Goal: Task Accomplishment & Management: Use online tool/utility

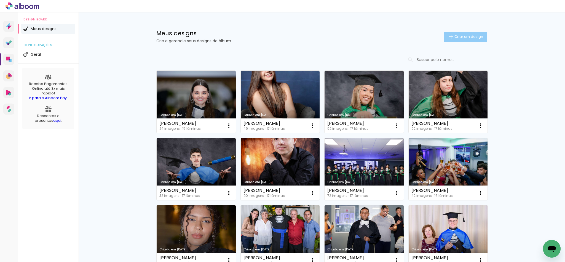
click at [466, 35] on span "Criar um design" at bounding box center [468, 37] width 29 height 4
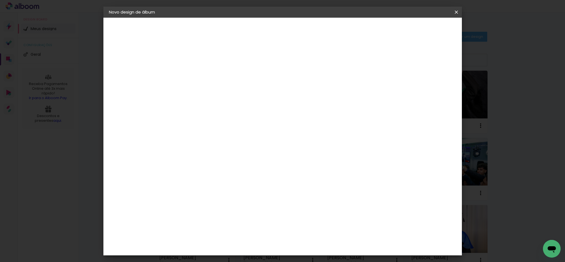
click at [199, 79] on div at bounding box center [199, 78] width 0 height 1
type input "[PERSON_NAME]"
type paper-input "[PERSON_NAME]"
click at [223, 23] on header "Informações Dê um título ao seu álbum. Avançar" at bounding box center [199, 34] width 48 height 33
click at [256, 27] on paper-button "Avançar" at bounding box center [242, 29] width 27 height 9
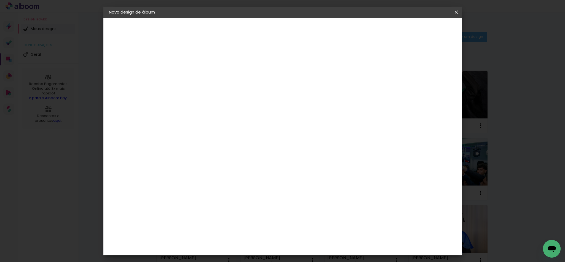
scroll to position [993, 0]
click at [302, 32] on paper-button "Avançar" at bounding box center [288, 29] width 27 height 9
click at [221, 92] on input "text" at bounding box center [210, 96] width 22 height 9
click at [310, 100] on paper-item "Fotolivro Super" at bounding box center [318, 102] width 110 height 11
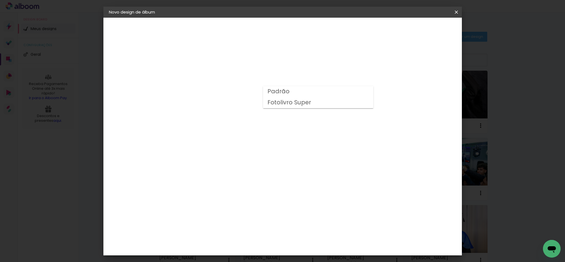
type input "Fotolivro Super"
click at [0, 0] on slot "Voltar" at bounding box center [0, 0] width 0 height 0
click at [0, 0] on slot "Avançar" at bounding box center [0, 0] width 0 height 0
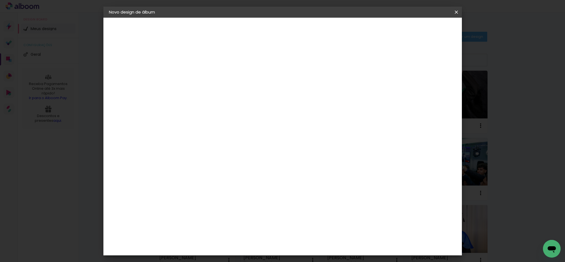
click at [210, 173] on div "Quality" at bounding box center [202, 175] width 15 height 4
click at [0, 0] on slot "Avançar" at bounding box center [0, 0] width 0 height 0
click at [221, 92] on input "text" at bounding box center [210, 96] width 22 height 9
click at [0, 0] on slot "GraphicBook" at bounding box center [0, 0] width 0 height 0
click at [267, 90] on input "GraphicBook" at bounding box center [233, 90] width 68 height 9
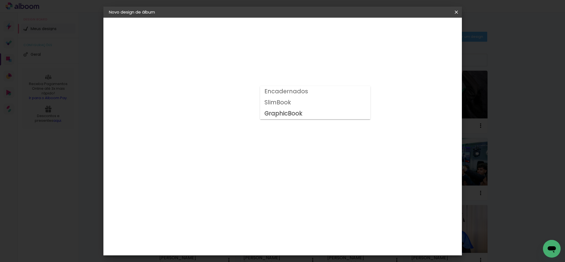
click at [301, 106] on paper-item "SlimBook" at bounding box center [315, 102] width 110 height 11
click at [267, 91] on input "SlimBook" at bounding box center [233, 90] width 68 height 9
click at [0, 0] on slot "GraphicBook" at bounding box center [0, 0] width 0 height 0
type input "GraphicBook"
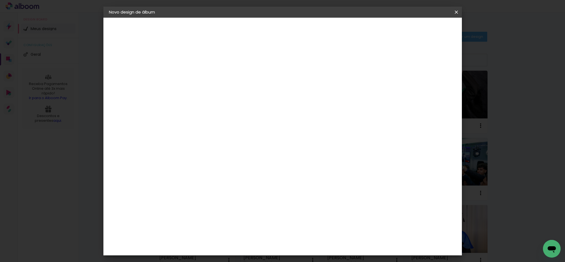
click at [236, 120] on span "25 × 35" at bounding box center [224, 125] width 26 height 11
click at [289, 32] on paper-button "Avançar" at bounding box center [275, 29] width 27 height 9
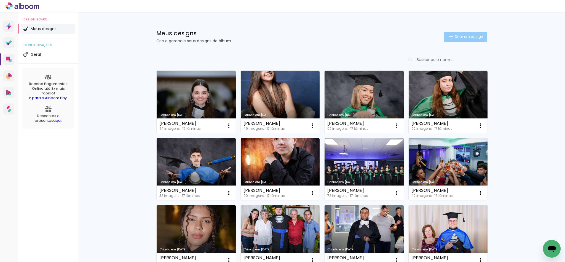
click at [476, 35] on span "Criar um design" at bounding box center [468, 37] width 29 height 4
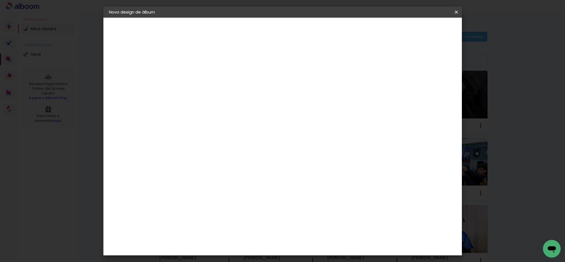
click at [199, 75] on input at bounding box center [199, 74] width 0 height 9
type input "[PERSON_NAME]"
type paper-input "[PERSON_NAME]"
click at [0, 0] on slot "Avançar" at bounding box center [0, 0] width 0 height 0
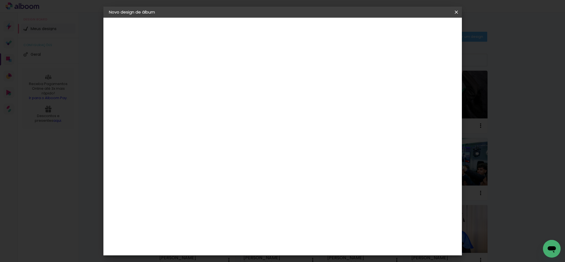
click at [0, 0] on slot "Avançar" at bounding box center [0, 0] width 0 height 0
click at [221, 92] on input "text" at bounding box center [210, 96] width 22 height 9
click at [287, 97] on paper-item "SlimBook" at bounding box center [318, 102] width 110 height 11
type input "SlimBook"
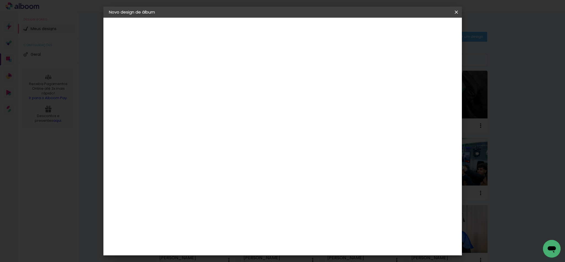
click at [236, 194] on span "25 × 35" at bounding box center [224, 199] width 26 height 11
click at [0, 0] on slot "Avançar" at bounding box center [0, 0] width 0 height 0
click at [134, 70] on div "Quality" at bounding box center [128, 68] width 14 height 4
click at [134, 82] on iron-pages "Modelo Escolhendo modelo... Tamanho livre" at bounding box center [139, 80] width 60 height 11
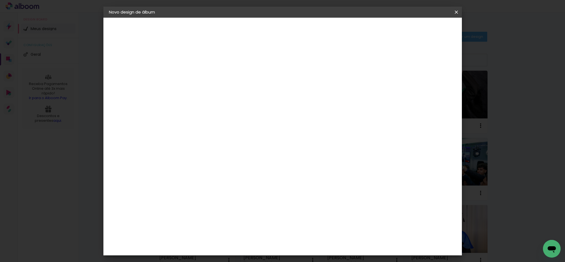
click at [202, 215] on div "Quality" at bounding box center [202, 217] width 15 height 4
click at [0, 0] on slot "Avançar" at bounding box center [0, 0] width 0 height 0
click at [221, 92] on input "text" at bounding box center [210, 96] width 22 height 9
click at [0, 0] on slot "GraphicBook" at bounding box center [0, 0] width 0 height 0
type input "GraphicBook"
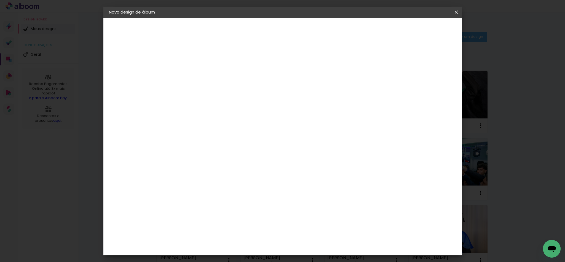
click at [236, 173] on span "25 × 35" at bounding box center [224, 178] width 26 height 11
click at [0, 0] on slot "Avançar" at bounding box center [0, 0] width 0 height 0
click at [425, 32] on paper-button "Iniciar design" at bounding box center [407, 29] width 36 height 9
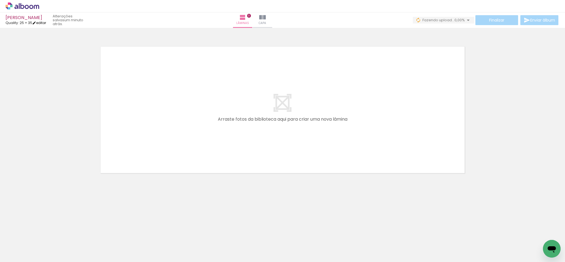
click at [40, 23] on link "editar" at bounding box center [39, 22] width 14 height 5
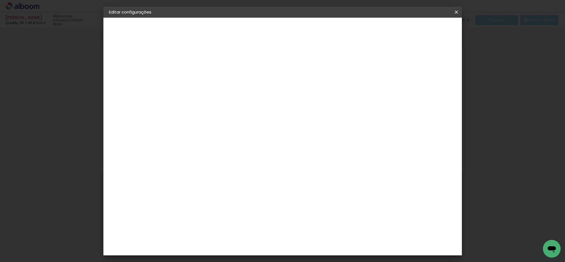
click at [113, 71] on img at bounding box center [115, 68] width 7 height 7
click at [210, 256] on div "Quality" at bounding box center [202, 258] width 15 height 4
click at [0, 0] on slot "Avançar" at bounding box center [0, 0] width 0 height 0
click at [221, 92] on input "text" at bounding box center [210, 96] width 22 height 9
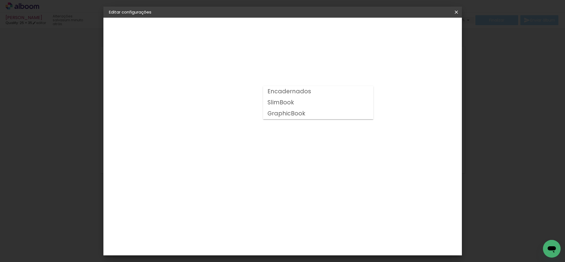
click at [301, 89] on div at bounding box center [318, 99] width 110 height 33
click at [0, 0] on slot "GraphicBook" at bounding box center [0, 0] width 0 height 0
type input "GraphicBook"
click at [236, 173] on span "25 × 35" at bounding box center [224, 178] width 26 height 11
click at [297, 21] on header "Modelo Escolha o modelo do álbum. Voltar Avançar" at bounding box center [236, 34] width 122 height 33
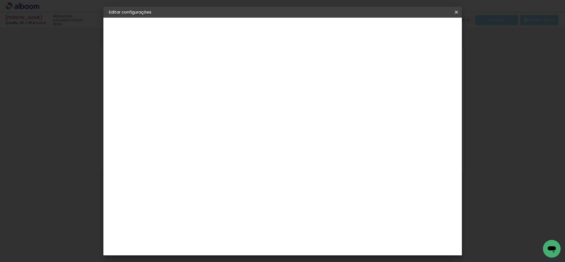
click at [289, 25] on paper-button "Avançar" at bounding box center [275, 29] width 27 height 9
click at [425, 25] on paper-button "Salvar configurações" at bounding box center [399, 29] width 52 height 9
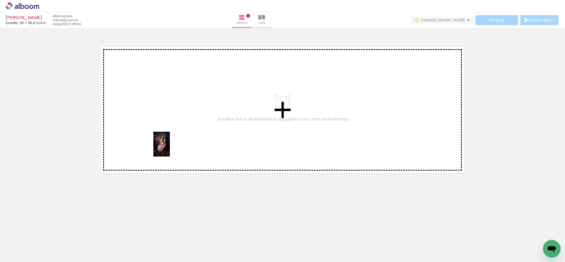
drag, startPoint x: 61, startPoint y: 244, endPoint x: 171, endPoint y: 144, distance: 148.6
click at [171, 144] on quentale-workspace at bounding box center [282, 131] width 565 height 262
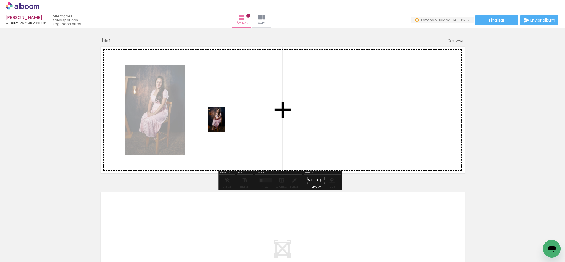
drag, startPoint x: 121, startPoint y: 244, endPoint x: 246, endPoint y: 115, distance: 179.6
click at [246, 115] on quentale-workspace at bounding box center [282, 131] width 565 height 262
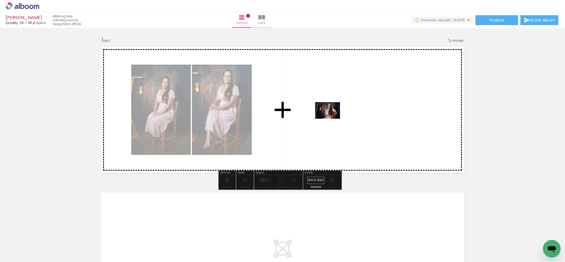
drag, startPoint x: 212, startPoint y: 247, endPoint x: 332, endPoint y: 119, distance: 175.4
click at [332, 119] on quentale-workspace at bounding box center [282, 131] width 565 height 262
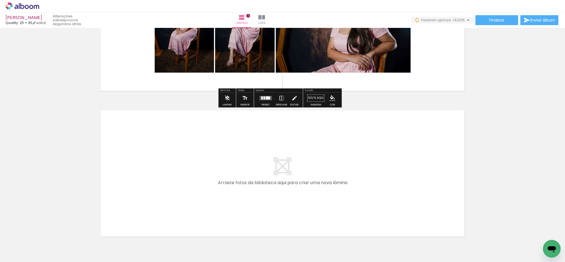
scroll to position [83, 0]
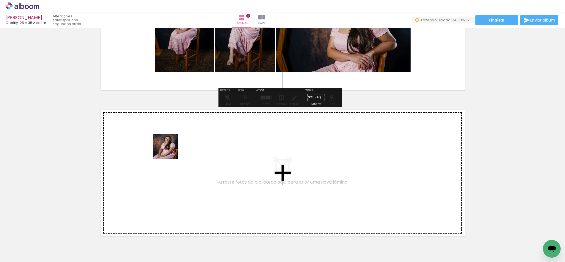
drag, startPoint x: 91, startPoint y: 248, endPoint x: 170, endPoint y: 151, distance: 125.7
click at [170, 151] on quentale-workspace at bounding box center [282, 131] width 565 height 262
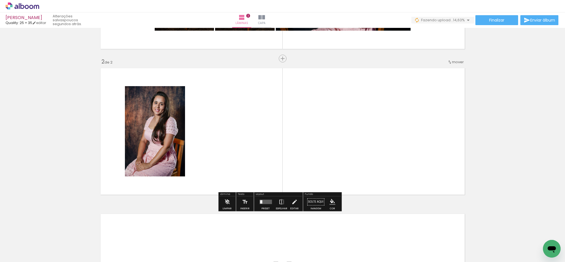
scroll to position [128, 0]
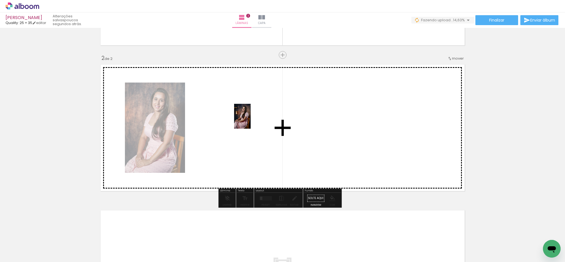
drag, startPoint x: 150, startPoint y: 246, endPoint x: 251, endPoint y: 120, distance: 161.3
click at [251, 120] on quentale-workspace at bounding box center [282, 131] width 565 height 262
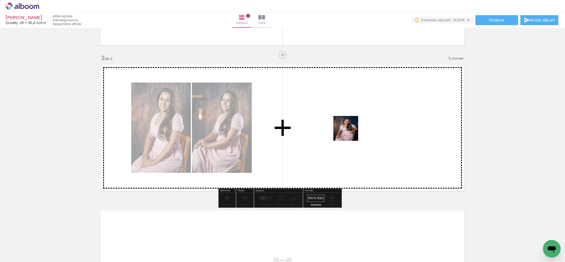
drag, startPoint x: 176, startPoint y: 248, endPoint x: 350, endPoint y: 132, distance: 209.7
click at [350, 132] on quentale-workspace at bounding box center [282, 131] width 565 height 262
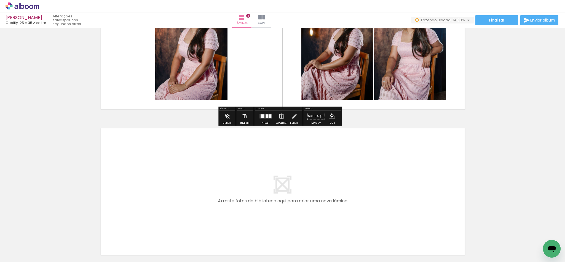
scroll to position [210, 0]
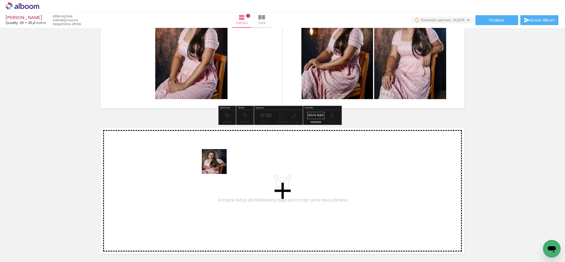
drag, startPoint x: 241, startPoint y: 243, endPoint x: 218, endPoint y: 165, distance: 80.9
click at [218, 165] on quentale-workspace at bounding box center [282, 131] width 565 height 262
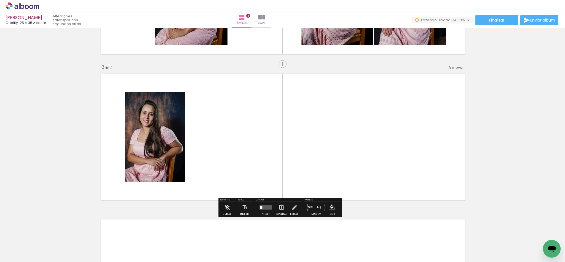
scroll to position [273, 0]
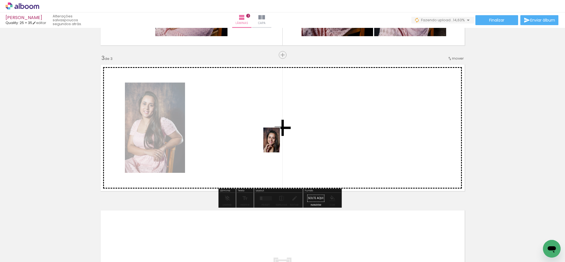
drag, startPoint x: 270, startPoint y: 246, endPoint x: 289, endPoint y: 167, distance: 81.5
click at [280, 143] on quentale-workspace at bounding box center [282, 131] width 565 height 262
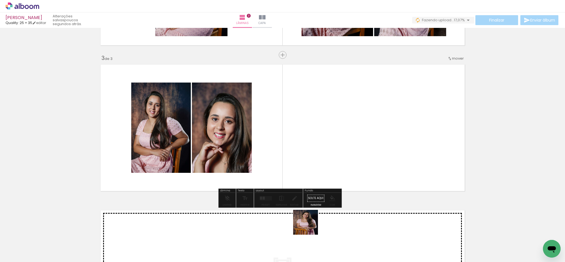
drag, startPoint x: 305, startPoint y: 250, endPoint x: 314, endPoint y: 137, distance: 114.0
click at [314, 137] on quentale-workspace at bounding box center [282, 131] width 565 height 262
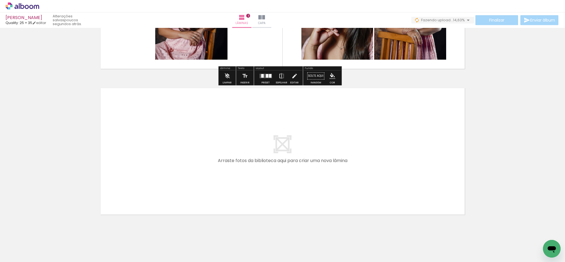
scroll to position [404, 0]
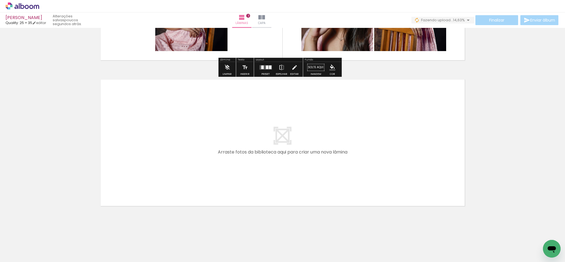
drag, startPoint x: 366, startPoint y: 250, endPoint x: 334, endPoint y: 205, distance: 55.2
click at [339, 168] on quentale-workspace at bounding box center [282, 131] width 565 height 262
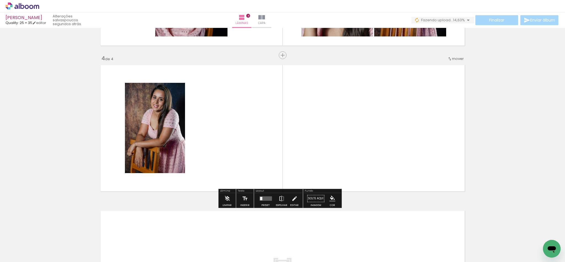
scroll to position [419, 0]
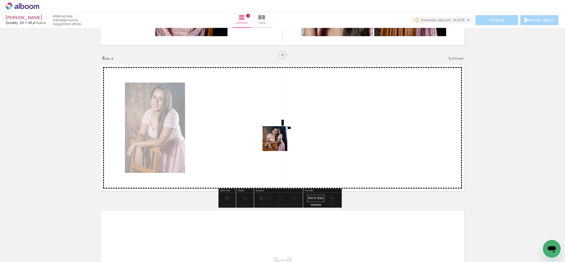
drag, startPoint x: 332, startPoint y: 248, endPoint x: 279, endPoint y: 141, distance: 119.0
click at [279, 141] on quentale-workspace at bounding box center [282, 131] width 565 height 262
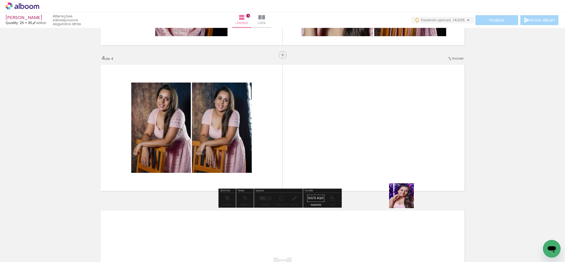
drag, startPoint x: 425, startPoint y: 247, endPoint x: 380, endPoint y: 196, distance: 68.0
click at [385, 155] on quentale-workspace at bounding box center [282, 131] width 565 height 262
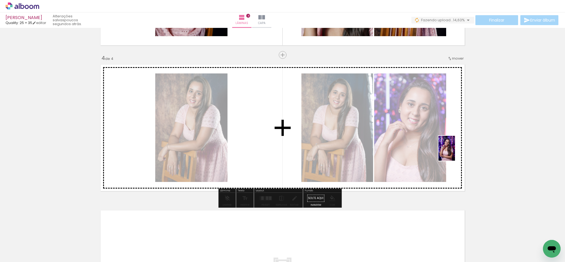
drag, startPoint x: 397, startPoint y: 250, endPoint x: 455, endPoint y: 152, distance: 113.5
click at [455, 152] on quentale-workspace at bounding box center [282, 131] width 565 height 262
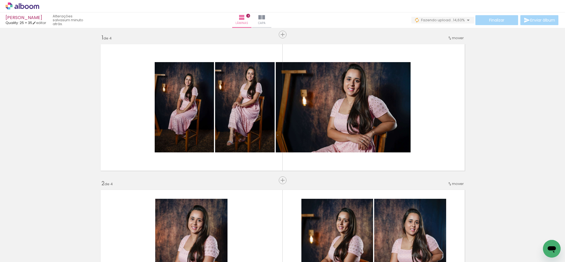
scroll to position [0, 0]
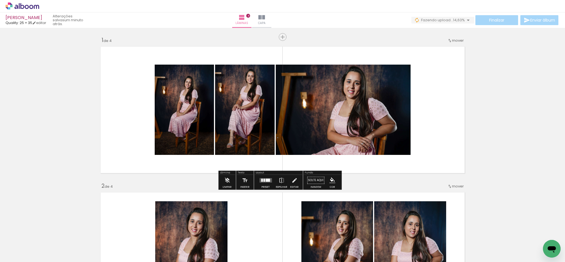
click at [266, 180] on div at bounding box center [268, 179] width 4 height 3
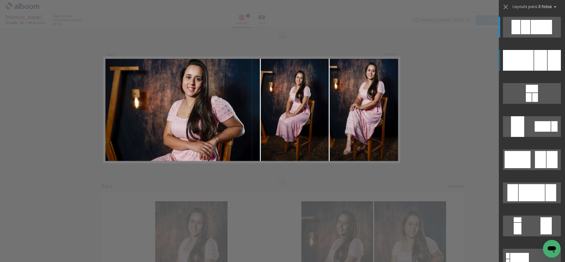
click at [540, 63] on div at bounding box center [540, 60] width 13 height 21
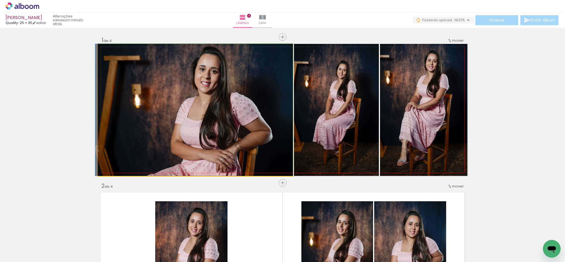
drag, startPoint x: 264, startPoint y: 122, endPoint x: 263, endPoint y: 108, distance: 14.7
drag, startPoint x: 269, startPoint y: 127, endPoint x: 239, endPoint y: 127, distance: 30.6
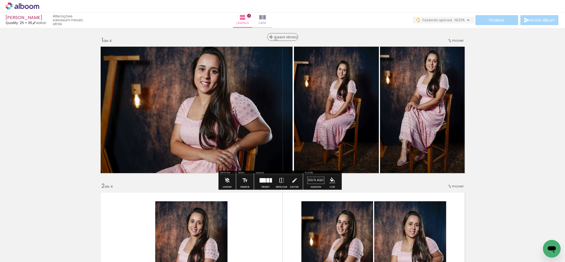
click at [282, 40] on div "Inserir lâmina" at bounding box center [283, 37] width 30 height 7
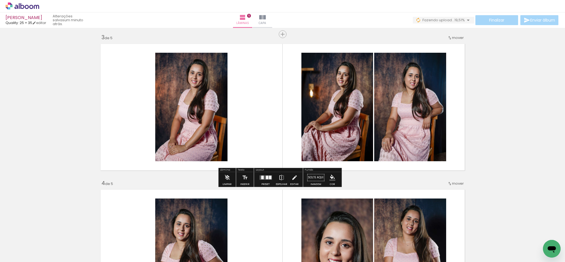
scroll to position [331, 0]
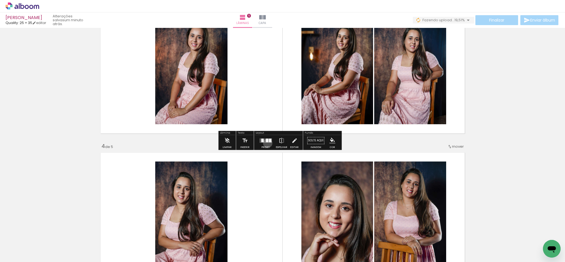
click at [266, 143] on div at bounding box center [265, 140] width 15 height 11
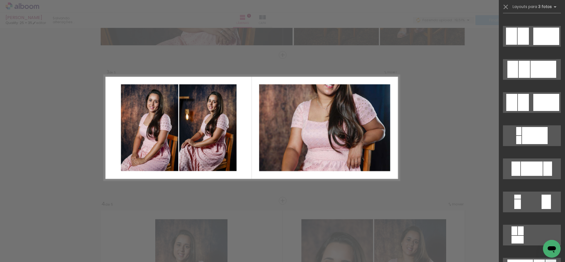
scroll to position [1365, 0]
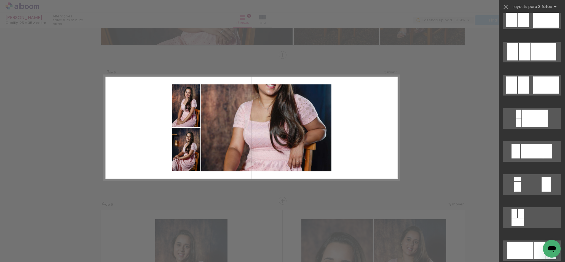
click at [459, 136] on div "Confirmar Cancelar" at bounding box center [282, 198] width 565 height 887
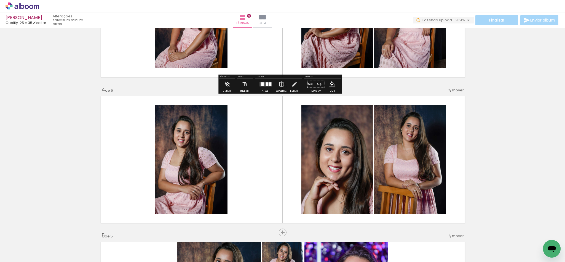
scroll to position [397, 0]
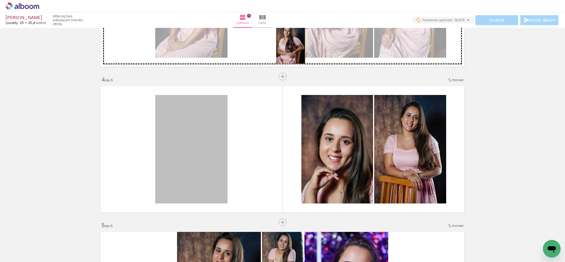
drag, startPoint x: 201, startPoint y: 146, endPoint x: 287, endPoint y: 42, distance: 135.8
click at [287, 42] on div "Inserir lâmina 1 de 5 Inserir lâmina 2 de 5 Inserir lâmina 3 de 5 Inserir lâmin…" at bounding box center [282, 69] width 565 height 874
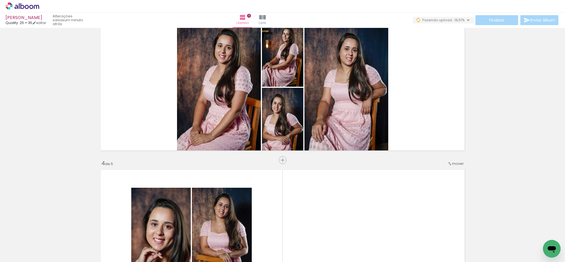
scroll to position [315, 0]
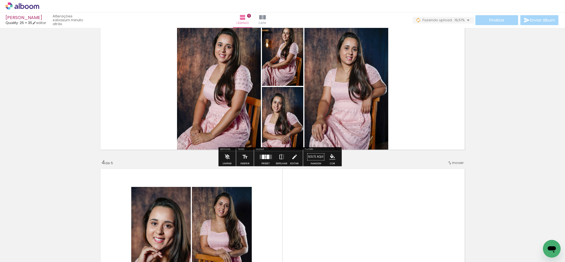
click at [266, 161] on div at bounding box center [265, 156] width 15 height 11
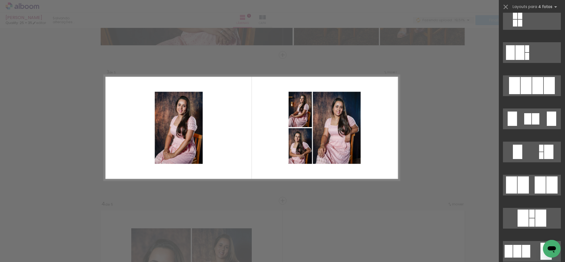
scroll to position [455, 0]
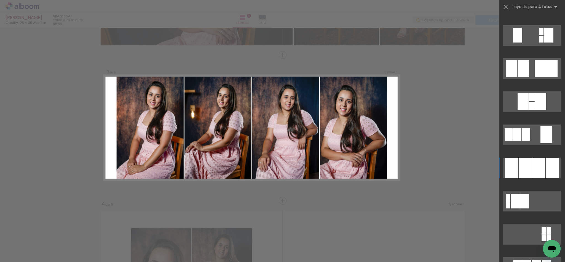
click at [532, 167] on div at bounding box center [538, 167] width 13 height 21
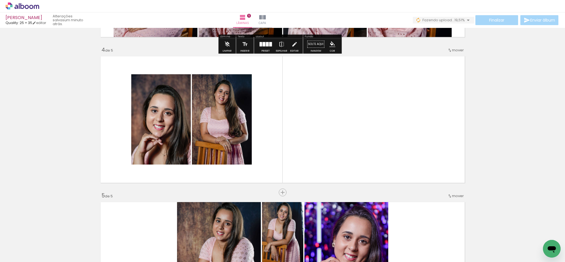
scroll to position [480, 0]
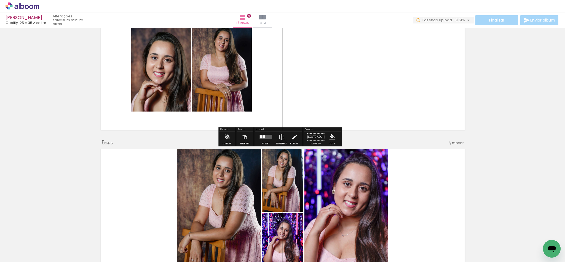
click at [268, 135] on quentale-layouter at bounding box center [266, 137] width 12 height 4
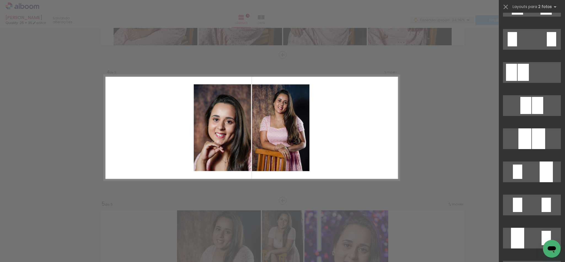
scroll to position [82, 0]
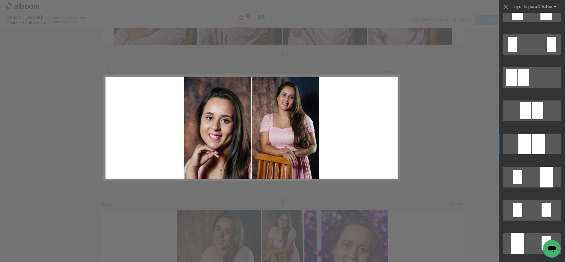
click at [525, 148] on div at bounding box center [524, 143] width 13 height 21
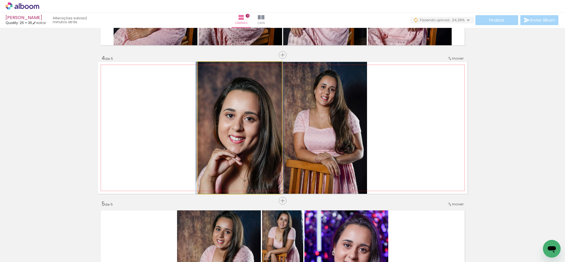
drag, startPoint x: 249, startPoint y: 138, endPoint x: 248, endPoint y: 113, distance: 25.7
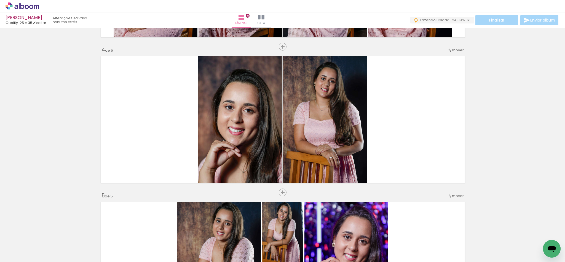
scroll to position [419, 0]
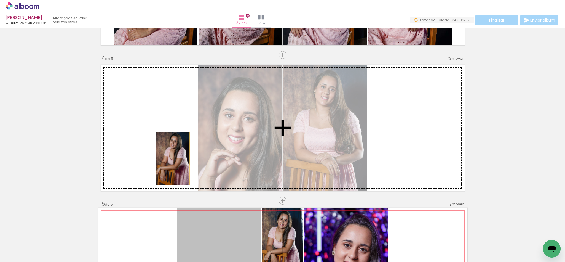
drag, startPoint x: 214, startPoint y: 223, endPoint x: 257, endPoint y: 197, distance: 50.4
click at [151, 129] on div "Inserir lâmina 1 de 5 Inserir lâmina 2 de 5 Inserir lâmina 3 de 5 Inserir lâmin…" at bounding box center [282, 48] width 565 height 874
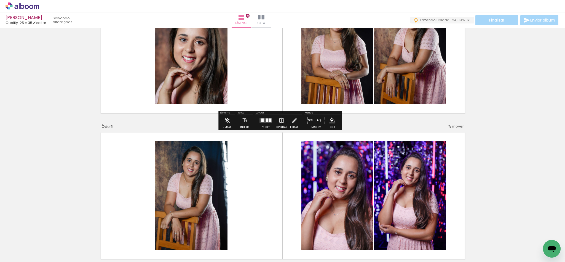
scroll to position [502, 0]
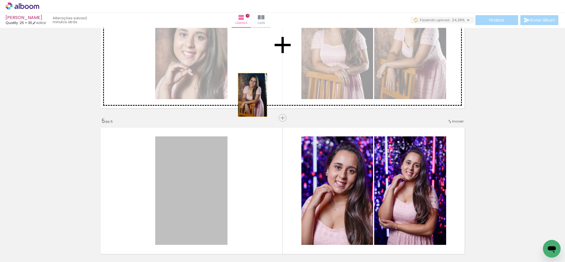
drag, startPoint x: 196, startPoint y: 181, endPoint x: 249, endPoint y: 94, distance: 101.7
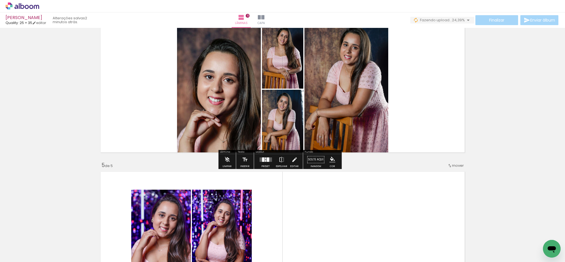
scroll to position [460, 0]
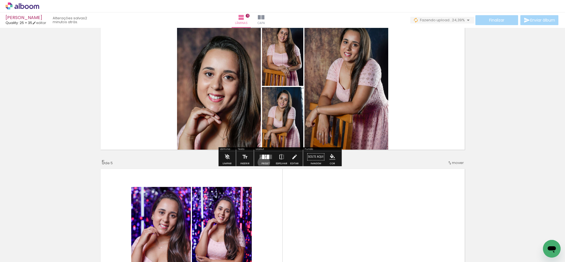
click at [262, 162] on div at bounding box center [265, 156] width 15 height 11
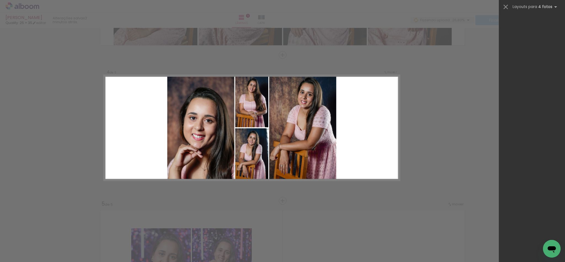
scroll to position [10487, 0]
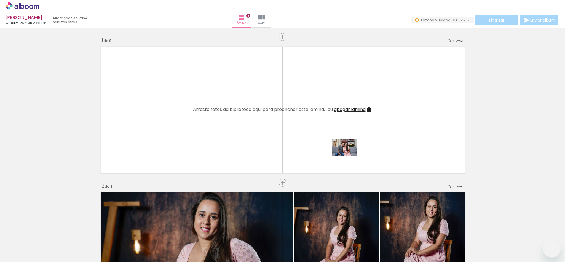
click at [349, 156] on quentale-workspace at bounding box center [282, 131] width 565 height 262
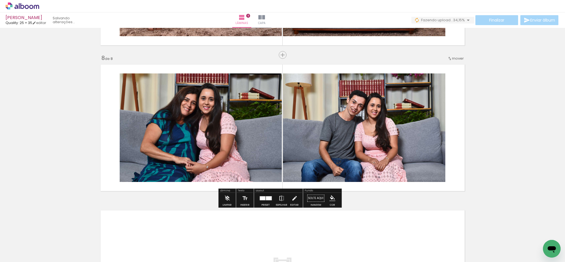
scroll to position [0, 247]
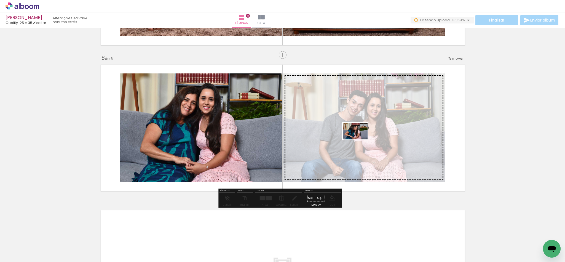
drag, startPoint x: 275, startPoint y: 248, endPoint x: 359, endPoint y: 139, distance: 137.4
click at [359, 139] on quentale-workspace at bounding box center [282, 131] width 565 height 262
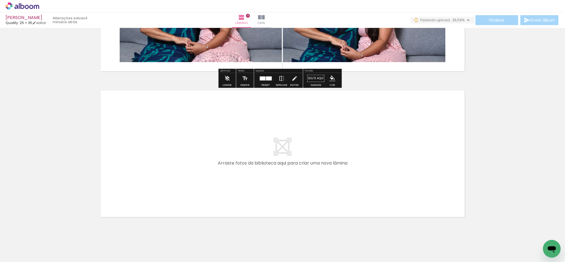
scroll to position [1125, 0]
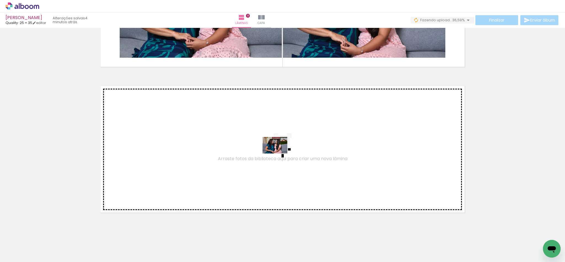
drag, startPoint x: 306, startPoint y: 250, endPoint x: 279, endPoint y: 153, distance: 100.4
click at [279, 153] on quentale-workspace at bounding box center [282, 131] width 565 height 262
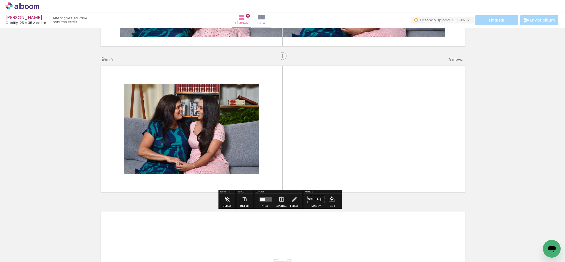
scroll to position [1147, 0]
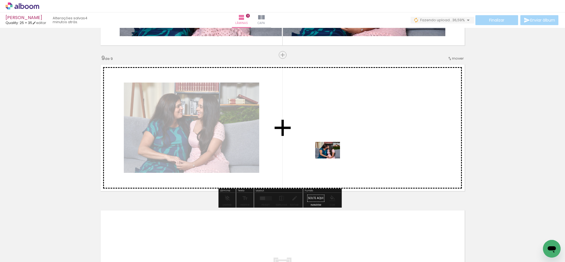
drag, startPoint x: 336, startPoint y: 217, endPoint x: 332, endPoint y: 158, distance: 58.9
click at [332, 158] on quentale-workspace at bounding box center [282, 131] width 565 height 262
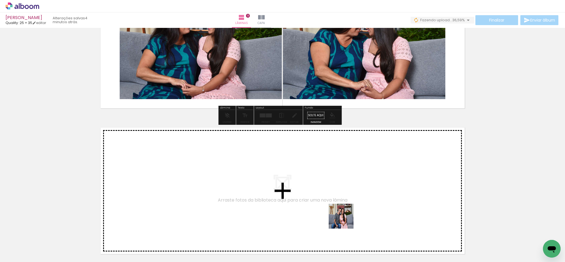
drag, startPoint x: 376, startPoint y: 252, endPoint x: 306, endPoint y: 187, distance: 96.2
click quentale-workspace
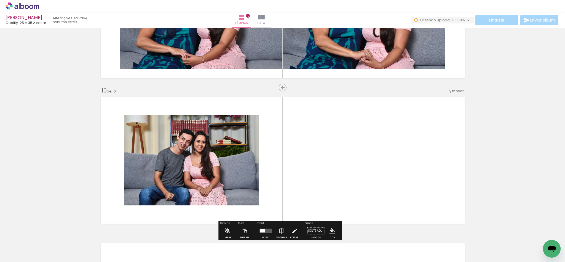
scroll to position [1293, 0]
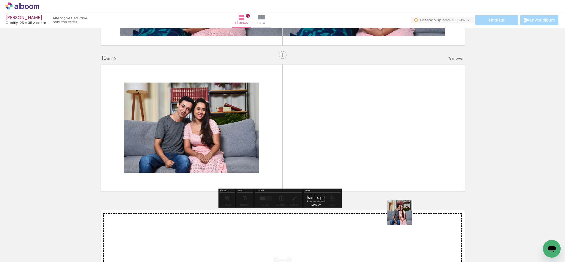
drag, startPoint x: 404, startPoint y: 233, endPoint x: 390, endPoint y: 162, distance: 72.6
click quentale-workspace
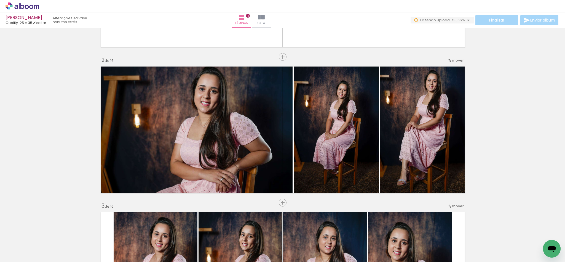
scroll to position [124, 0]
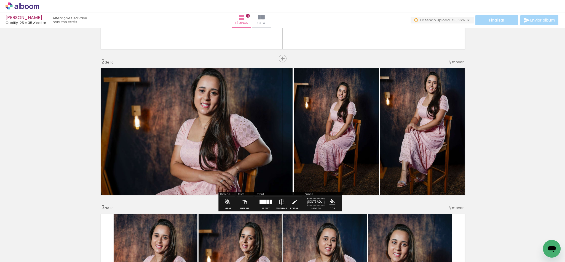
click at [336, 204] on paper-menu-button "#ffebee #ffcdd2 #ef9a9a #e57373 #ef5350 #f44336 #e53935 #d32f2f #c62828 #b71c1c…" at bounding box center [332, 201] width 10 height 10
click at [332, 204] on iron-icon "color picker" at bounding box center [332, 202] width 6 height 6
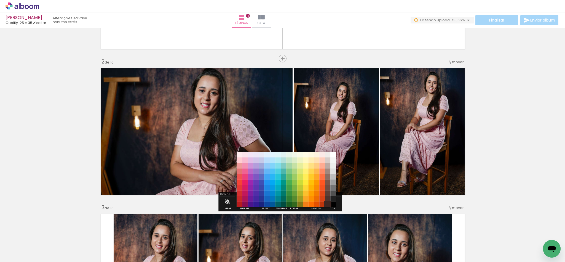
click at [326, 205] on paper-item "#3e2723" at bounding box center [328, 205] width 6 height 6
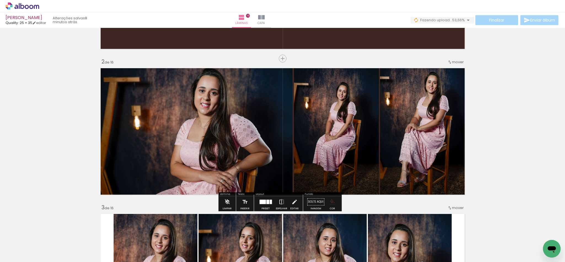
click at [330, 202] on iron-icon "color picker" at bounding box center [332, 202] width 6 height 6
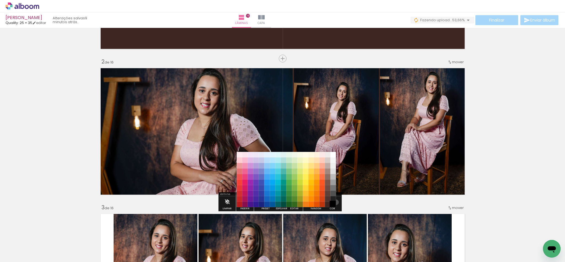
click at [334, 202] on paper-item "#000000" at bounding box center [333, 205] width 6 height 6
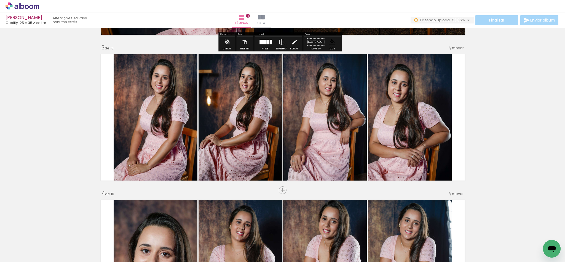
scroll to position [290, 0]
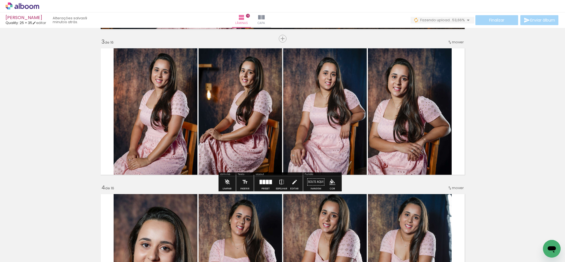
click at [329, 183] on iron-icon "color picker" at bounding box center [332, 182] width 6 height 6
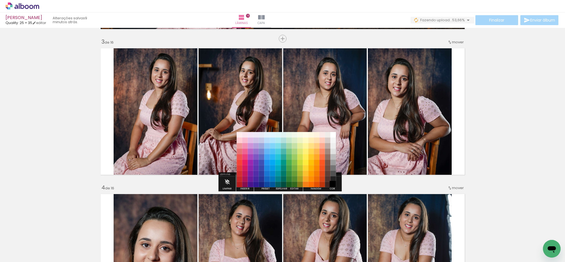
click at [330, 184] on paper-item "#000000" at bounding box center [333, 185] width 6 height 6
click at [328, 184] on paper-item "#3e2723" at bounding box center [328, 185] width 6 height 6
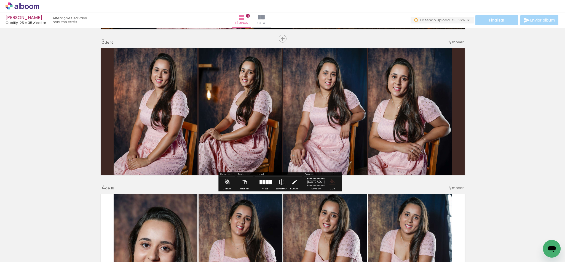
click at [332, 184] on iron-icon "color picker" at bounding box center [332, 182] width 6 height 6
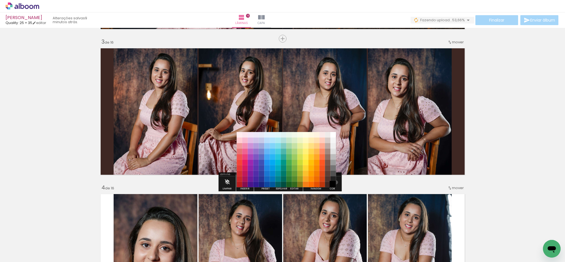
click at [334, 182] on paper-item "#000000" at bounding box center [333, 185] width 6 height 6
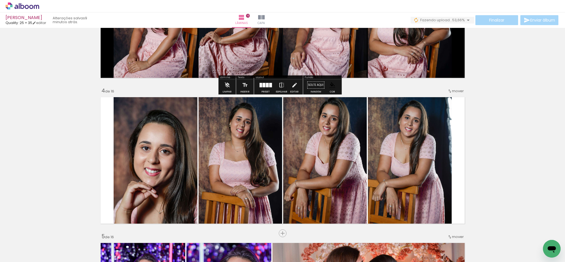
scroll to position [414, 0]
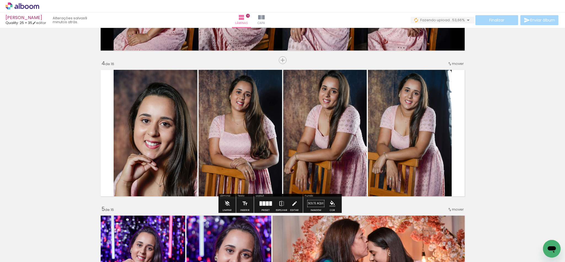
click at [333, 204] on iron-icon "color picker" at bounding box center [332, 203] width 6 height 6
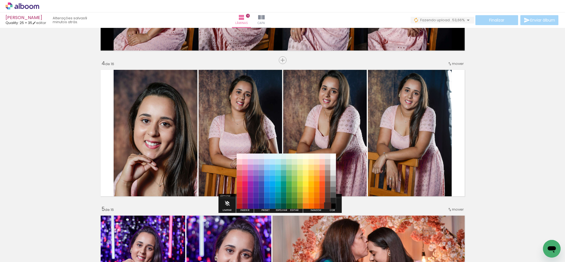
click at [327, 205] on paper-item "#3e2723" at bounding box center [328, 206] width 6 height 6
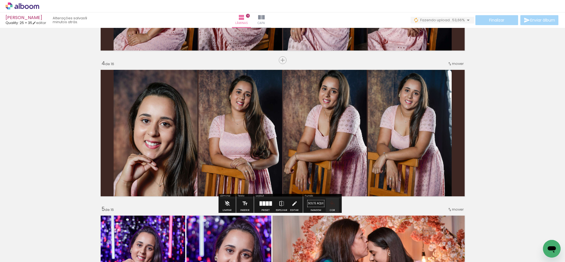
click at [332, 204] on iron-icon "color picker" at bounding box center [332, 203] width 6 height 6
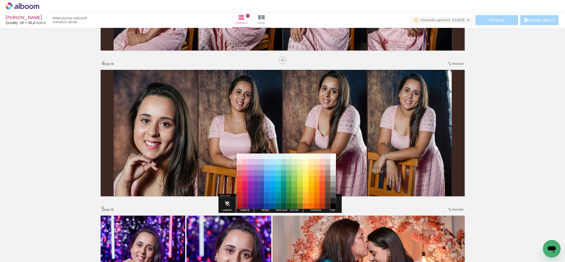
click at [333, 204] on paper-item "#000000" at bounding box center [333, 206] width 6 height 6
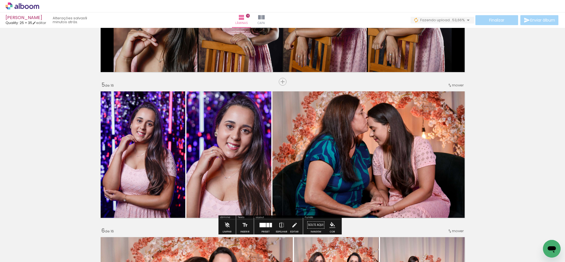
scroll to position [579, 0]
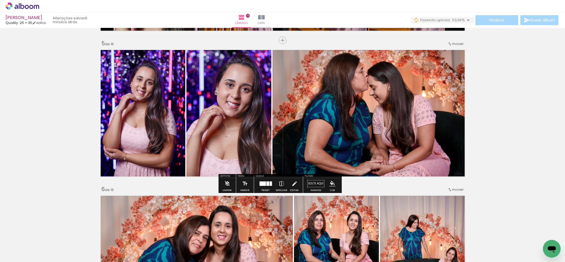
click at [333, 182] on iron-icon "color picker" at bounding box center [332, 183] width 6 height 6
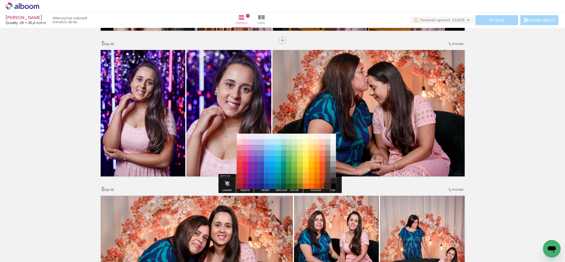
click at [329, 186] on paper-item "#3e2723" at bounding box center [328, 186] width 6 height 6
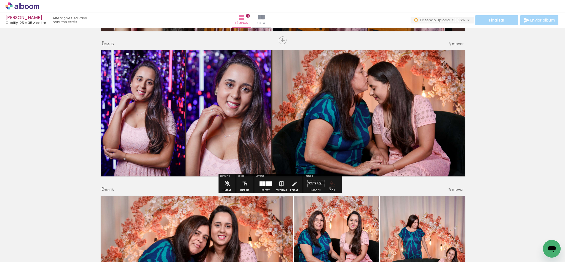
click at [328, 188] on paper-menu-button "#ffebee #ffcdd2 #ef9a9a #e57373 #ef5350 #f44336 #e53935 #d32f2f #c62828 #b71c1c…" at bounding box center [332, 183] width 10 height 10
click at [332, 183] on iron-icon "color picker" at bounding box center [332, 183] width 6 height 6
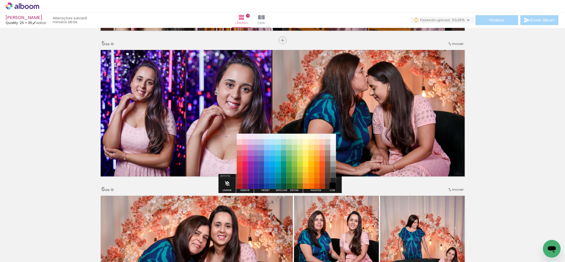
click at [332, 185] on paper-item "#000000" at bounding box center [333, 186] width 6 height 6
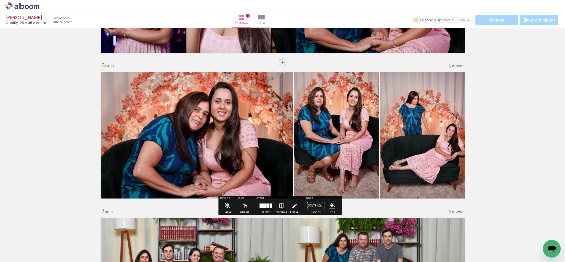
scroll to position [703, 0]
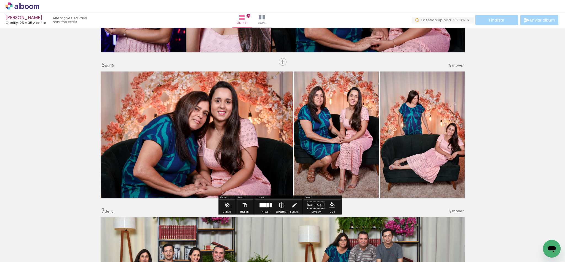
click at [332, 204] on iron-icon "color picker" at bounding box center [332, 205] width 6 height 6
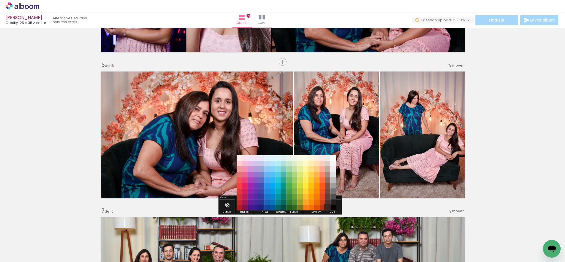
click at [327, 205] on paper-item "#3e2723" at bounding box center [328, 208] width 6 height 6
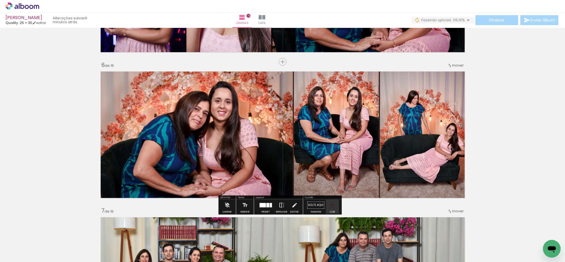
click at [329, 205] on iron-icon "color picker" at bounding box center [332, 205] width 6 height 6
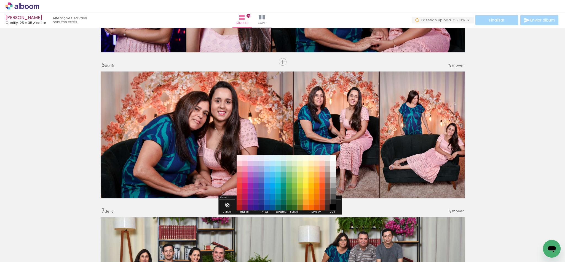
click at [333, 205] on paper-item "#000000" at bounding box center [333, 208] width 6 height 6
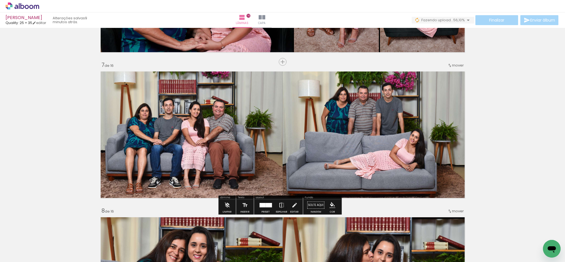
scroll to position [869, 0]
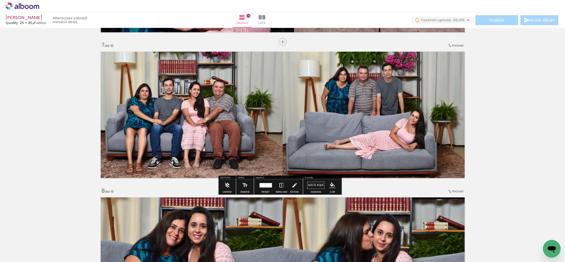
click at [329, 186] on iron-icon "color picker" at bounding box center [332, 185] width 6 height 6
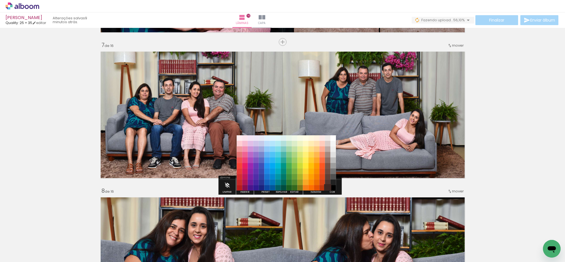
click at [325, 187] on paper-item "#3e2723" at bounding box center [328, 188] width 6 height 6
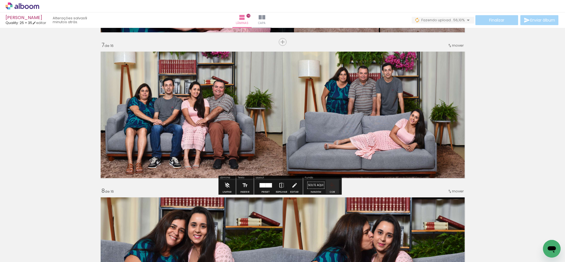
click at [333, 187] on iron-icon "color picker" at bounding box center [332, 185] width 6 height 6
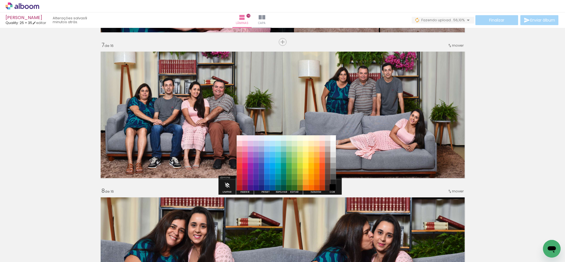
click at [333, 185] on paper-item "#000000" at bounding box center [333, 188] width 6 height 6
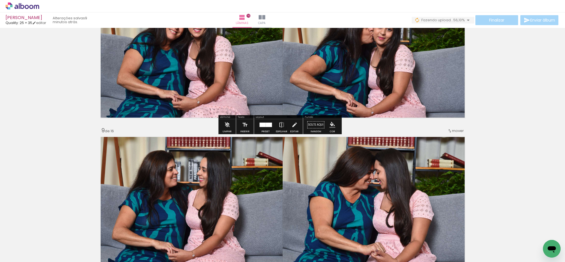
scroll to position [1076, 0]
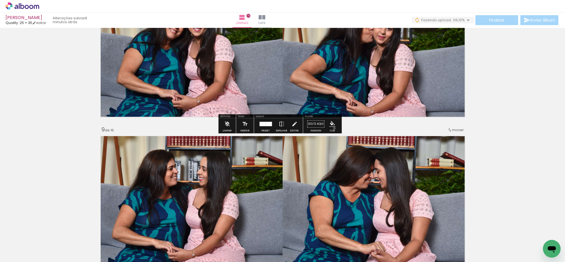
click at [333, 128] on paper-menu-button "#ffebee #ffcdd2 #ef9a9a #e57373 #ef5350 #f44336 #e53935 #d32f2f #c62828 #b71c1c…" at bounding box center [332, 124] width 10 height 10
click at [331, 122] on iron-icon "color picker" at bounding box center [332, 124] width 6 height 6
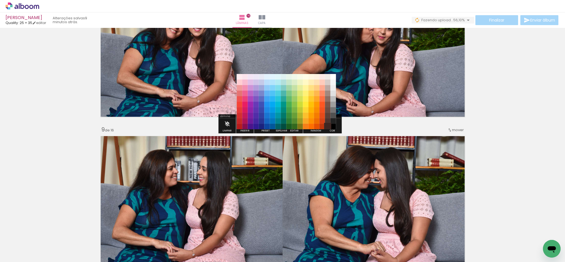
click at [327, 124] on paper-item "#3e2723" at bounding box center [328, 127] width 6 height 6
click at [330, 128] on paper-menu-button "#ffebee #ffcdd2 #ef9a9a #e57373 #ef5350 #f44336 #e53935 #d32f2f #c62828 #b71c1c…" at bounding box center [332, 124] width 10 height 10
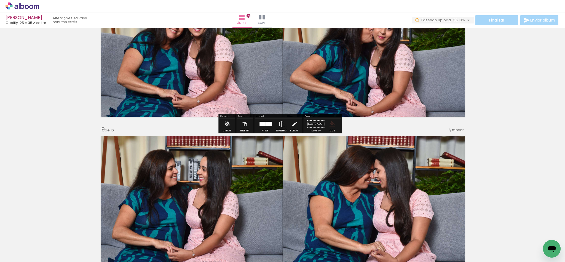
click at [331, 122] on iron-icon "color picker" at bounding box center [332, 124] width 6 height 6
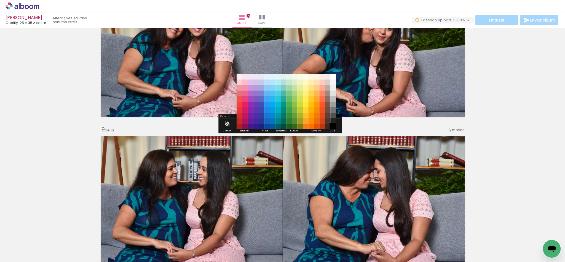
click at [333, 126] on paper-item "#000000" at bounding box center [333, 127] width 6 height 6
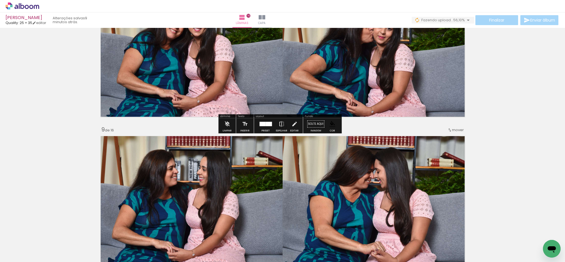
click at [356, 127] on div "Inserir lâmina 1 de 16 Inserir lâmina 2 de 16 Inserir lâmina 3 de 16 Inserir lâ…" at bounding box center [282, 192] width 565 height 2476
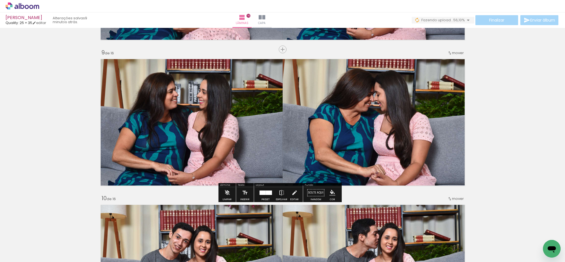
scroll to position [1158, 0]
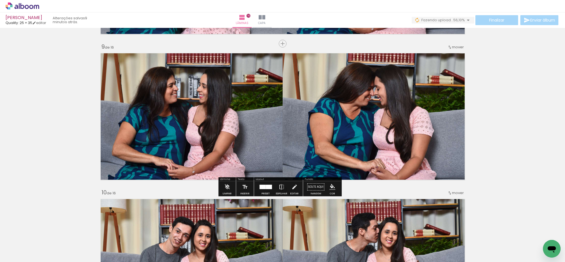
click at [332, 187] on iron-icon "color picker" at bounding box center [332, 187] width 6 height 6
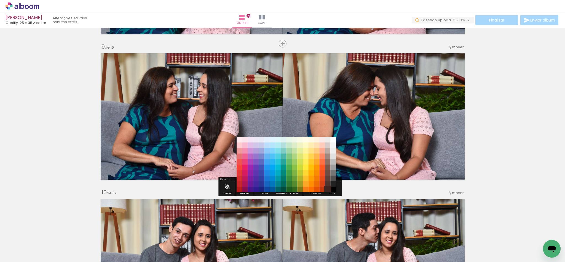
click at [328, 187] on paper-item "#3e2723" at bounding box center [328, 190] width 6 height 6
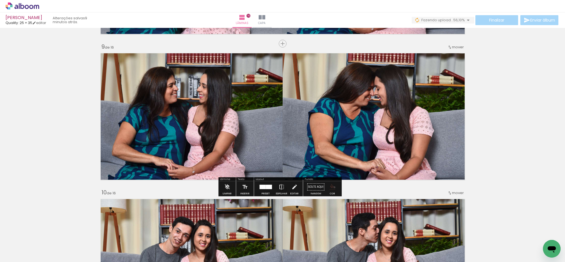
click at [333, 187] on iron-icon "color picker" at bounding box center [332, 187] width 6 height 6
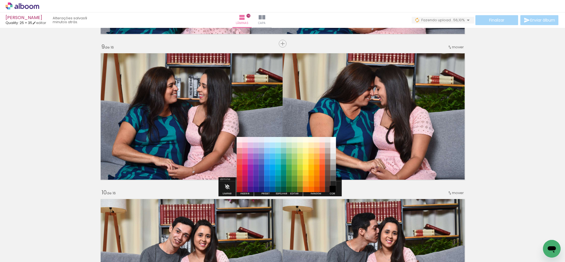
click at [334, 190] on paper-item "#000000" at bounding box center [333, 190] width 6 height 6
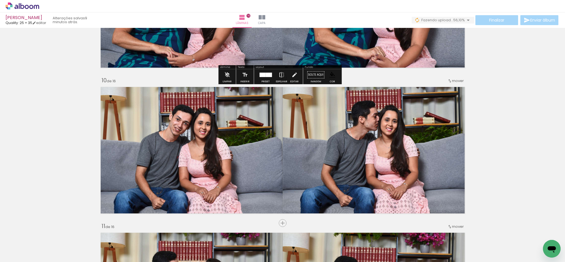
scroll to position [1282, 0]
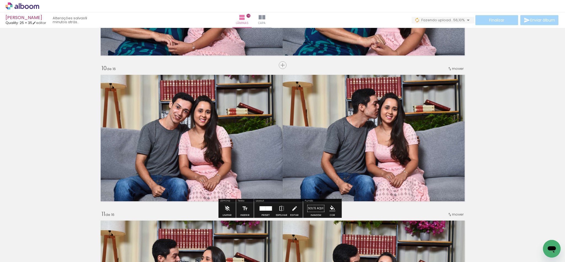
click at [329, 206] on iron-icon "color picker" at bounding box center [332, 208] width 6 height 6
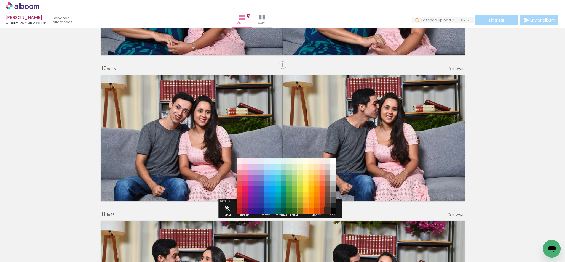
click at [326, 210] on paper-item "#3e2723" at bounding box center [328, 211] width 6 height 6
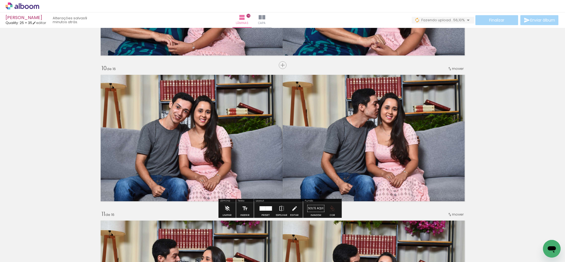
click at [331, 210] on iron-icon "color picker" at bounding box center [332, 208] width 6 height 6
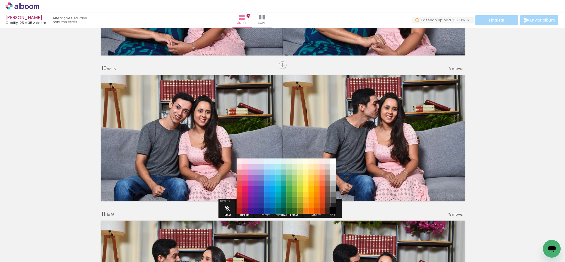
click at [332, 210] on paper-item "#000000" at bounding box center [333, 211] width 6 height 6
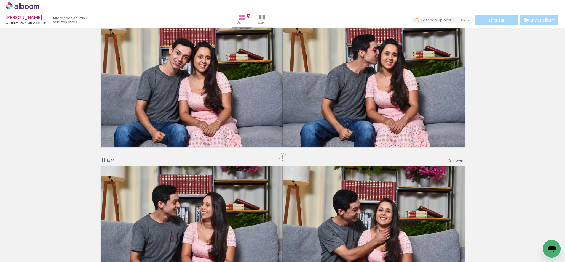
scroll to position [1489, 0]
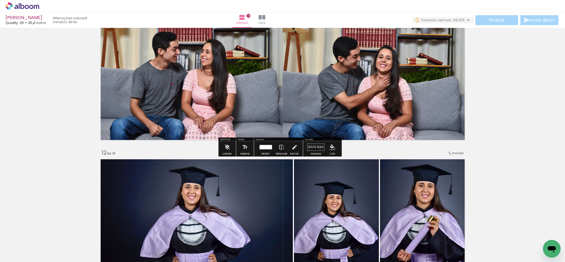
click at [334, 148] on paper-menu-button "#ffebee #ffcdd2 #ef9a9a #e57373 #ef5350 #f44336 #e53935 #d32f2f #c62828 #b71c1c…" at bounding box center [332, 147] width 10 height 10
click at [331, 147] on iron-icon "color picker" at bounding box center [332, 147] width 6 height 6
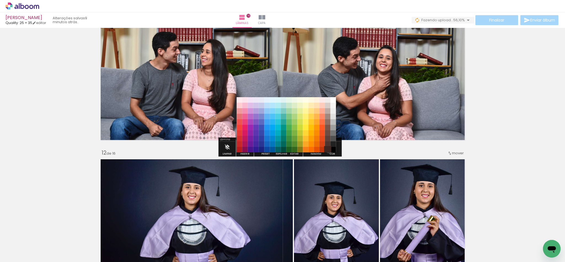
click at [328, 148] on paper-item "#3e2723" at bounding box center [328, 150] width 6 height 6
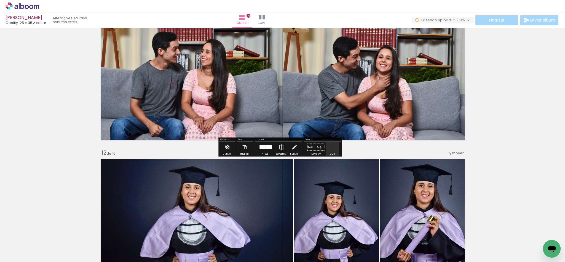
click at [334, 150] on paper-menu-button "#ffebee #ffcdd2 #ef9a9a #e57373 #ef5350 #f44336 #e53935 #d32f2f #c62828 #b71c1c…" at bounding box center [332, 147] width 10 height 10
click at [333, 146] on iron-icon "color picker" at bounding box center [332, 147] width 6 height 6
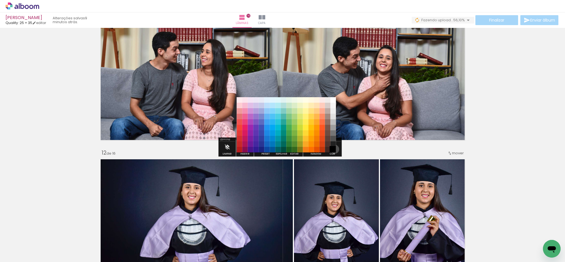
click at [333, 149] on paper-item "#000000" at bounding box center [333, 150] width 6 height 6
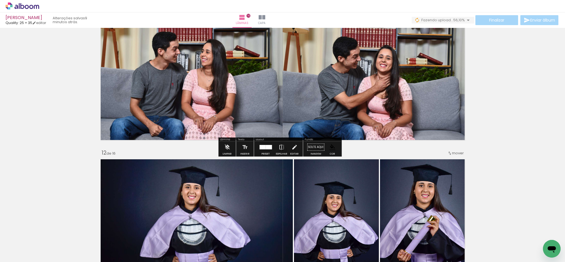
scroll to position [1613, 0]
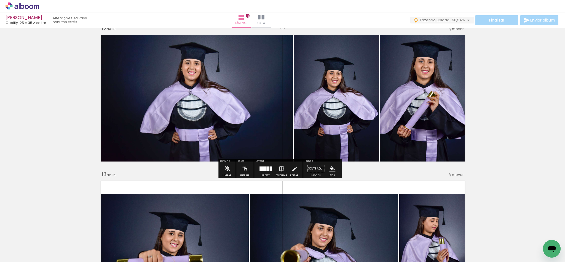
click at [330, 175] on div "Cor" at bounding box center [332, 175] width 5 height 2
click at [333, 166] on iron-icon "color picker" at bounding box center [332, 168] width 6 height 6
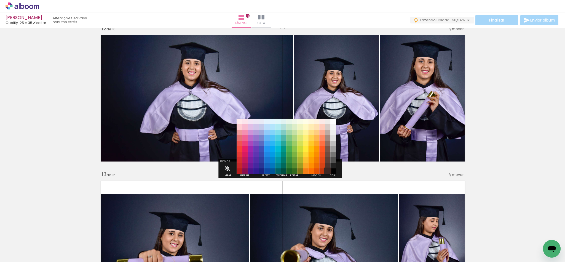
click at [327, 171] on paper-item "#3e2723" at bounding box center [328, 171] width 6 height 6
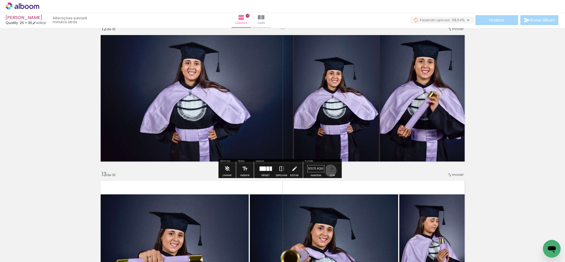
click at [329, 170] on iron-icon "color picker" at bounding box center [332, 168] width 6 height 6
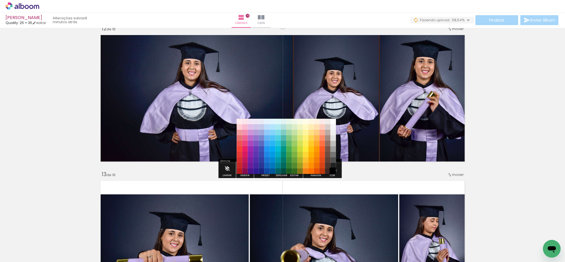
click at [333, 170] on paper-item "#000000" at bounding box center [333, 171] width 6 height 6
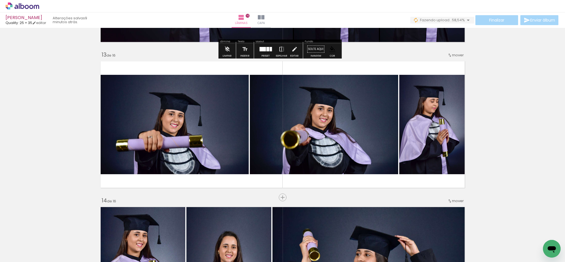
scroll to position [1737, 0]
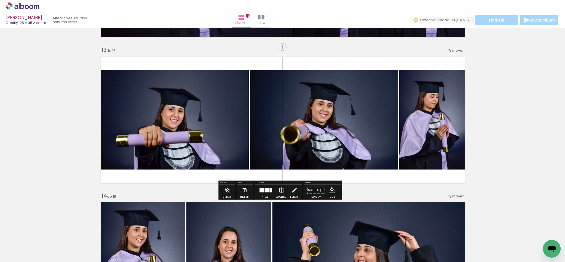
click at [331, 191] on iron-icon "color picker" at bounding box center [332, 190] width 6 height 6
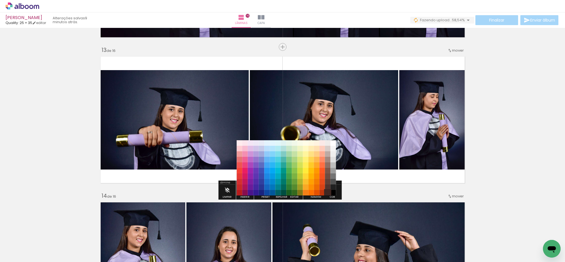
click at [328, 193] on paper-item "#3e2723" at bounding box center [328, 193] width 6 height 6
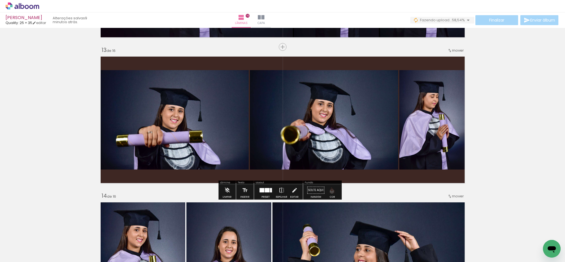
click at [330, 191] on iron-icon "color picker" at bounding box center [332, 190] width 6 height 6
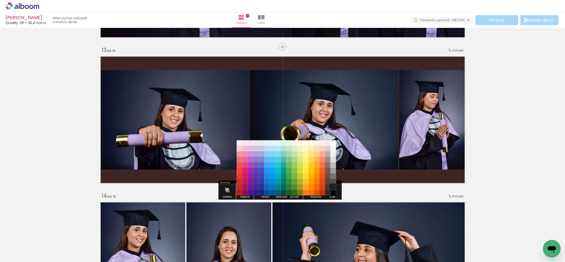
click at [333, 190] on paper-item "#212121" at bounding box center [333, 187] width 6 height 6
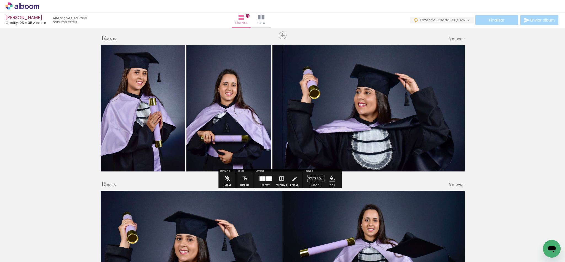
scroll to position [1903, 0]
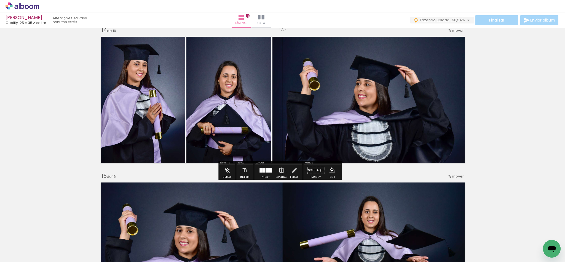
click at [329, 171] on iron-icon "color picker" at bounding box center [332, 170] width 6 height 6
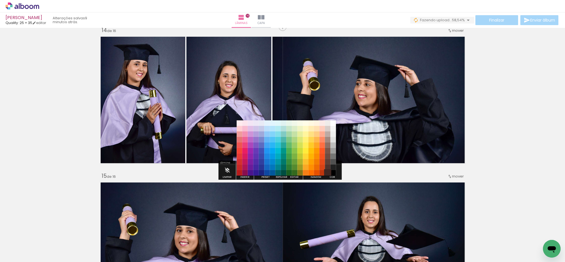
click at [325, 173] on paper-item "#3e2723" at bounding box center [328, 173] width 6 height 6
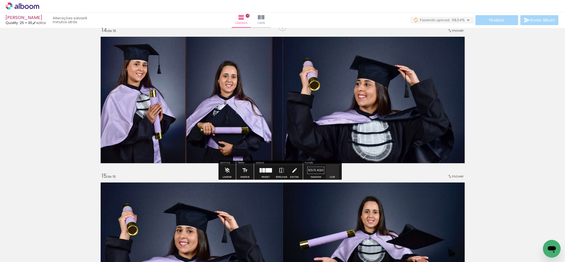
click at [331, 172] on iron-icon "color picker" at bounding box center [332, 170] width 6 height 6
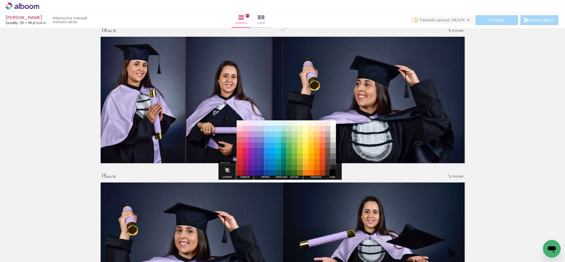
click at [335, 172] on paper-item "#000000" at bounding box center [333, 173] width 6 height 6
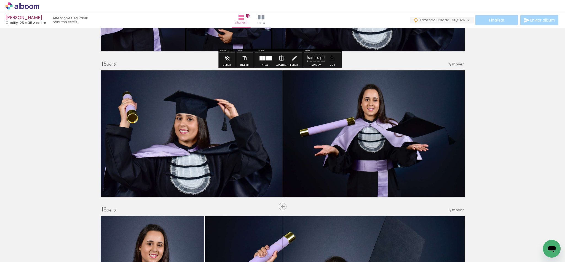
scroll to position [2027, 0]
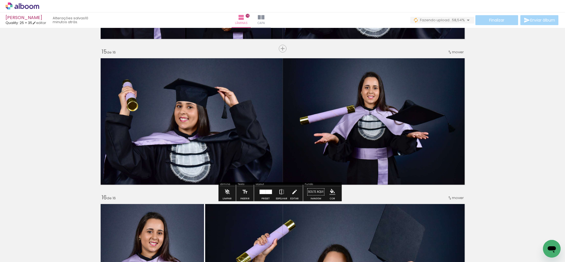
click at [332, 194] on iron-icon "color picker" at bounding box center [332, 192] width 6 height 6
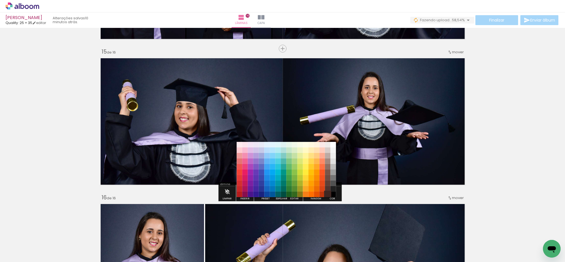
click at [327, 194] on paper-item "#3e2723" at bounding box center [328, 194] width 6 height 6
click at [331, 194] on iron-icon "color picker" at bounding box center [332, 192] width 6 height 6
click at [334, 194] on paper-item "#000000" at bounding box center [333, 194] width 6 height 6
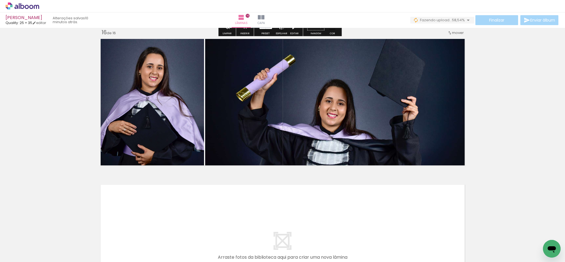
scroll to position [2192, 0]
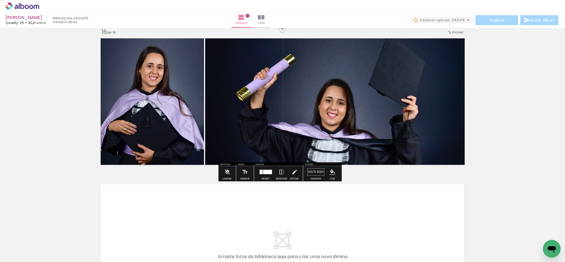
click at [334, 177] on paper-button "Cor" at bounding box center [332, 173] width 13 height 14
click at [332, 173] on iron-icon "color picker" at bounding box center [332, 172] width 6 height 6
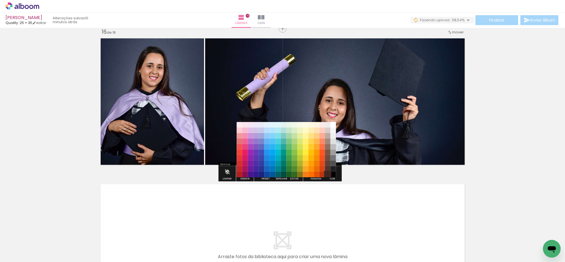
click at [326, 173] on paper-item "#3e2723" at bounding box center [328, 175] width 6 height 6
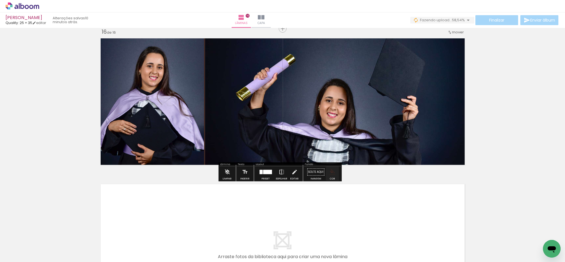
click at [330, 172] on iron-icon "color picker" at bounding box center [332, 172] width 6 height 6
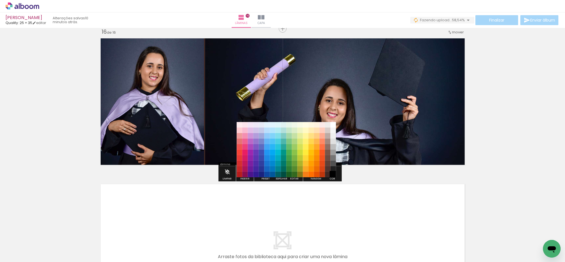
click at [333, 175] on paper-item "#000000" at bounding box center [333, 175] width 6 height 6
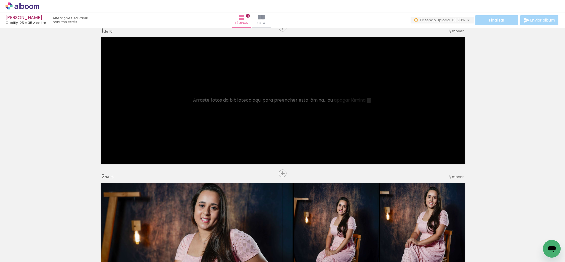
scroll to position [0, 0]
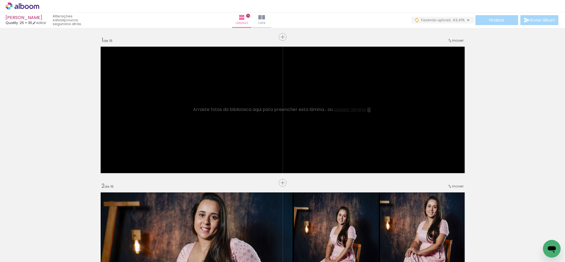
scroll to position [0, 742]
drag, startPoint x: 535, startPoint y: 246, endPoint x: 362, endPoint y: 165, distance: 191.2
click at [362, 165] on quentale-workspace at bounding box center [282, 131] width 565 height 262
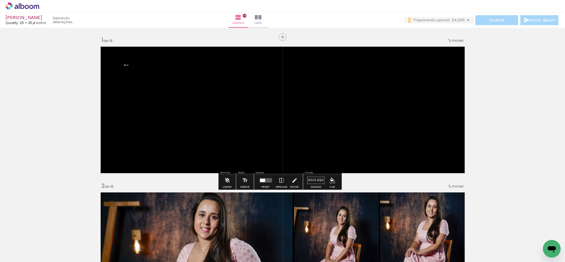
click at [264, 176] on div at bounding box center [265, 180] width 15 height 11
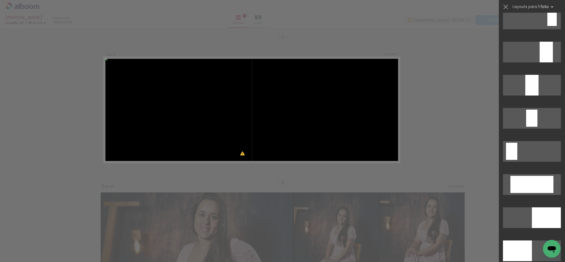
scroll to position [1158, 0]
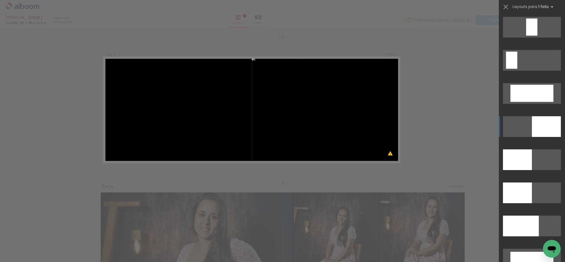
click at [551, 129] on div at bounding box center [546, 126] width 29 height 21
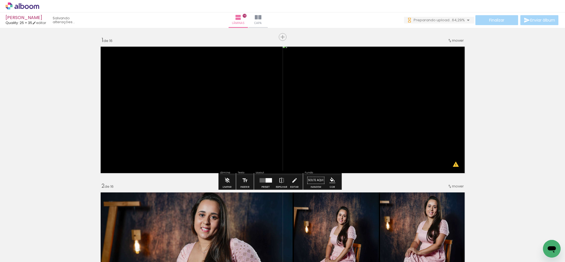
click at [331, 175] on paper-menu-button "#ffebee #ffcdd2 #ef9a9a #e57373 #ef5350 #f44336 #e53935 #d32f2f #c62828 #b71c1c…" at bounding box center [332, 180] width 10 height 10
click at [332, 180] on iron-icon "color picker" at bounding box center [332, 180] width 6 height 6
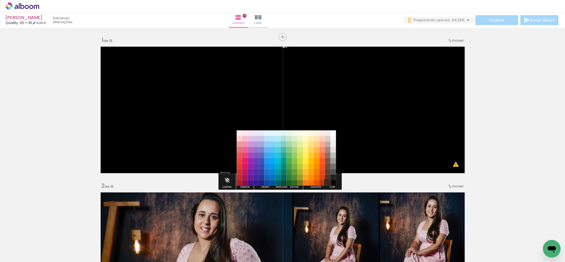
click at [325, 184] on paper-item "#3e2723" at bounding box center [328, 183] width 6 height 6
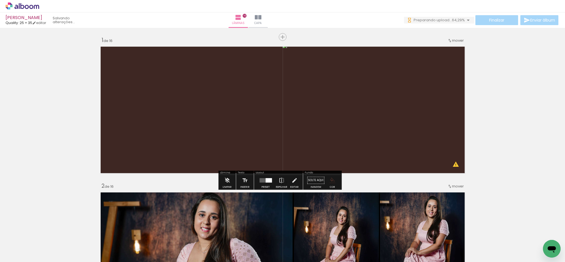
click at [329, 180] on iron-icon "color picker" at bounding box center [332, 180] width 6 height 6
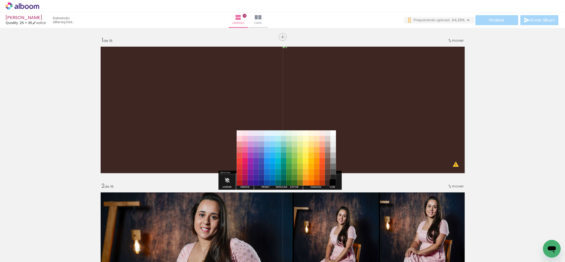
click at [332, 181] on paper-item "#000000" at bounding box center [333, 183] width 6 height 6
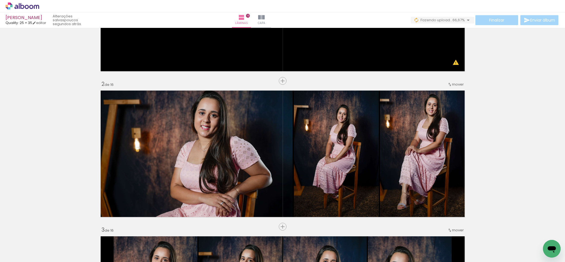
scroll to position [0, 0]
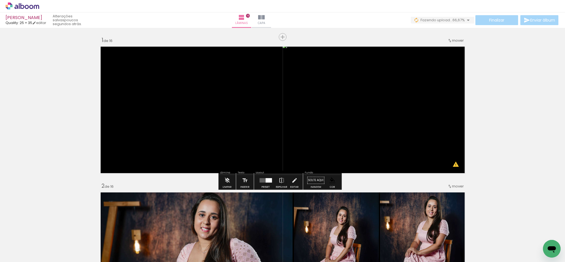
click at [448, 22] on paper-button "0 Fazendo upload... 66,67%" at bounding box center [442, 20] width 63 height 7
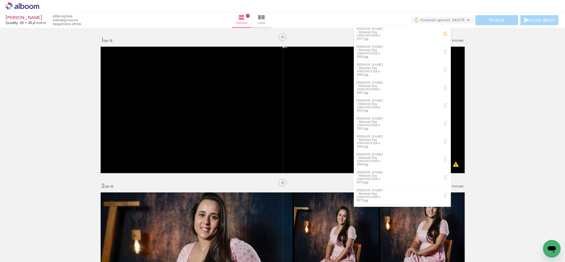
click at [448, 31] on iron-icon at bounding box center [446, 34] width 6 height 6
click at [468, 18] on iron-icon at bounding box center [468, 20] width 7 height 7
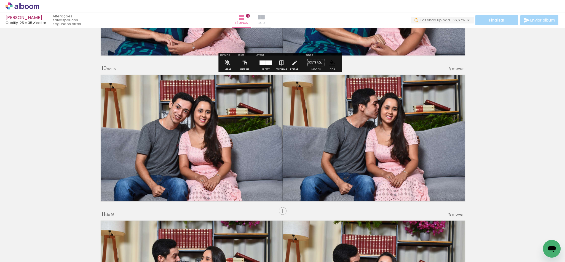
click at [271, 17] on paper-button "Capa" at bounding box center [261, 19] width 19 height 15
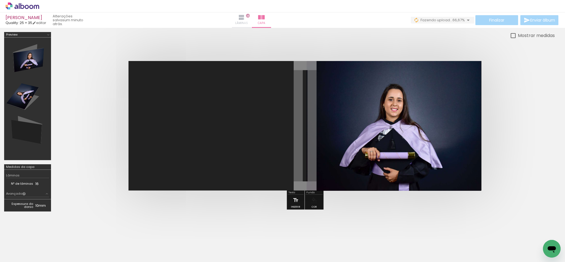
click at [251, 21] on paper-button "Lâminas 16" at bounding box center [241, 19] width 19 height 15
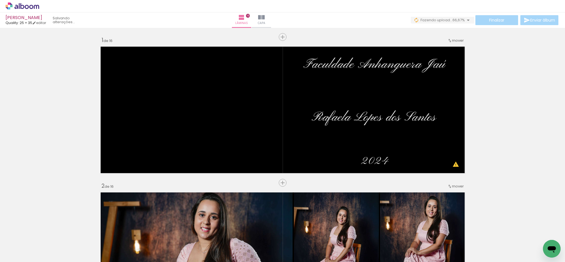
scroll to position [0, 779]
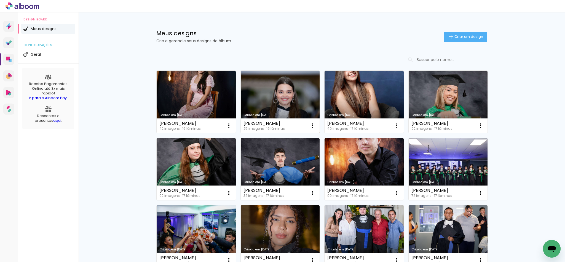
click at [268, 105] on link "Criado em [DATE]" at bounding box center [280, 102] width 79 height 62
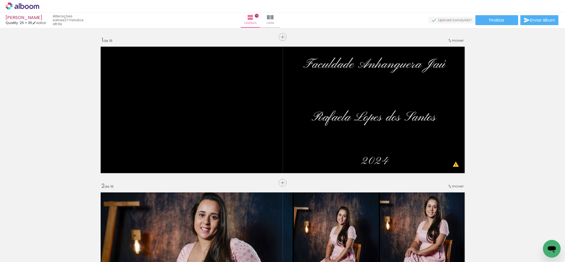
scroll to position [0, 779]
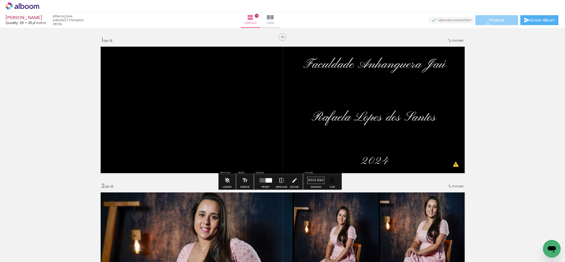
click at [486, 24] on paper-button "Finalizar" at bounding box center [496, 20] width 43 height 10
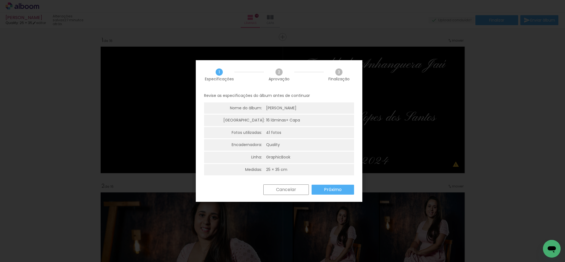
click at [327, 194] on paper-button "Próximo" at bounding box center [333, 189] width 42 height 10
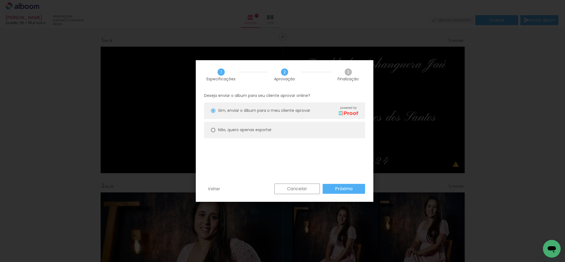
click at [0, 0] on slot "Não, quero apenas exportar" at bounding box center [0, 0] width 0 height 0
type paper-radio-button "on"
click at [0, 0] on slot "Próximo" at bounding box center [0, 0] width 0 height 0
type input "Alta, 300 DPI"
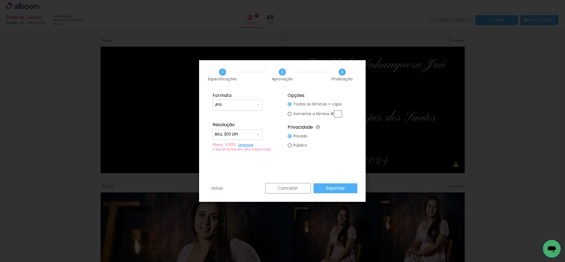
click at [243, 101] on paper-input-container "JPG" at bounding box center [238, 105] width 50 height 11
click at [244, 116] on paper-item "PDF" at bounding box center [237, 114] width 50 height 11
type input "PDF"
click at [245, 134] on input "Alta, 300 DPI" at bounding box center [235, 135] width 41 height 6
click at [241, 143] on paper-item "Baixa" at bounding box center [237, 144] width 50 height 11
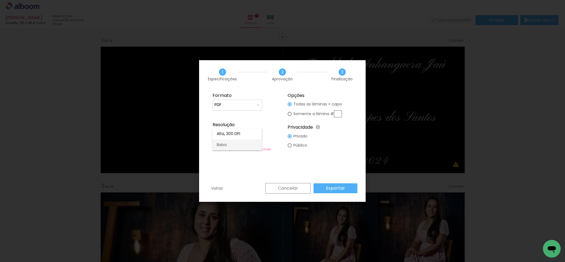
type input "Baixa"
click at [0, 0] on slot "Exportar" at bounding box center [0, 0] width 0 height 0
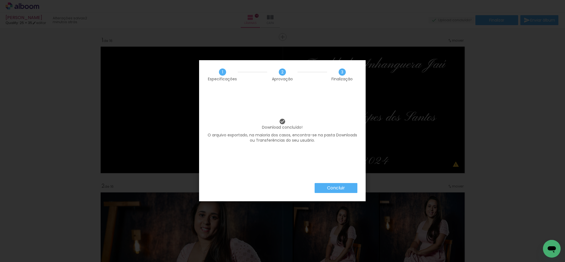
scroll to position [0, 779]
click at [336, 190] on paper-button "Concluir" at bounding box center [336, 188] width 43 height 10
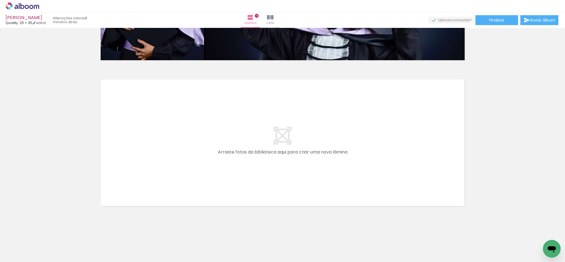
scroll to position [2090, 0]
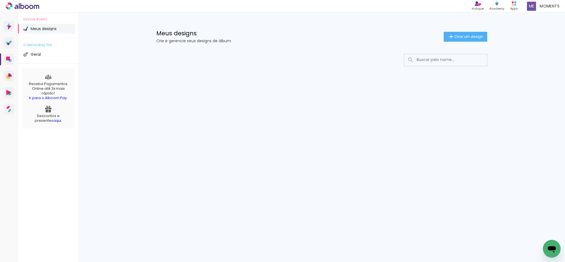
click at [423, 121] on div "Prosite Website + Landing pages Proof Sistema de seleção e venda de fotos Desig…" at bounding box center [282, 136] width 565 height 249
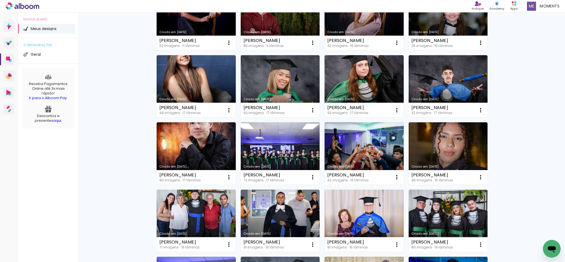
scroll to position [165, 0]
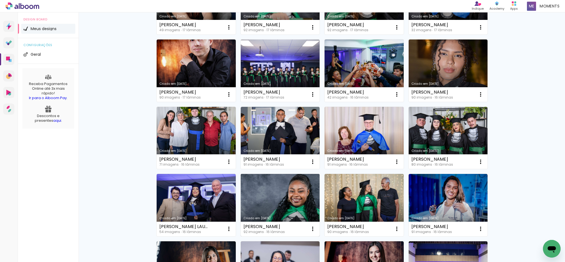
click at [266, 190] on link "Criado em [DATE]" at bounding box center [280, 205] width 79 height 62
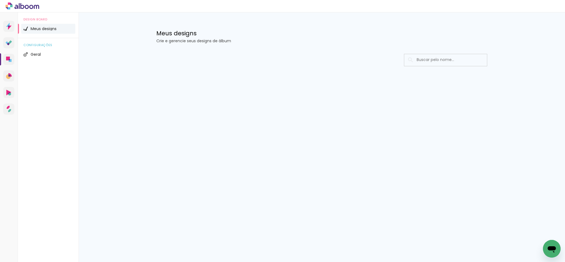
click at [440, 72] on div at bounding box center [322, 76] width 359 height 57
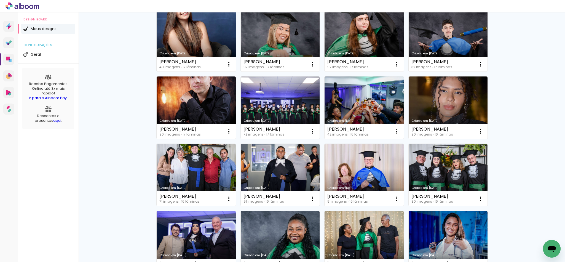
scroll to position [165, 0]
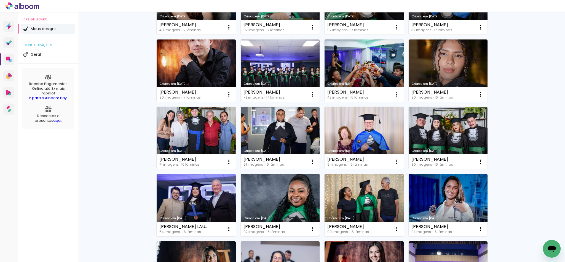
drag, startPoint x: 240, startPoint y: 226, endPoint x: 293, endPoint y: 227, distance: 52.7
click at [293, 227] on div "[PERSON_NAME] 92 imagens ∙ 16 lâminas Abrir Fazer uma cópia Excluir" at bounding box center [280, 228] width 79 height 15
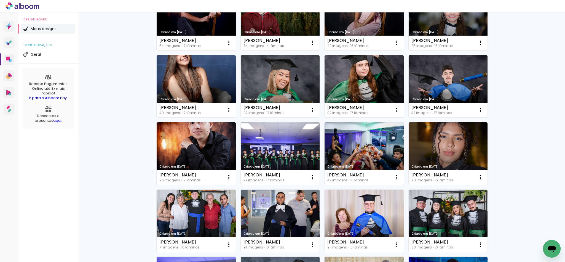
scroll to position [0, 0]
